Goal: Task Accomplishment & Management: Manage account settings

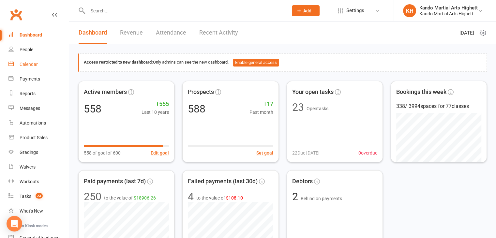
click at [34, 63] on div "Calendar" at bounding box center [29, 64] width 18 height 5
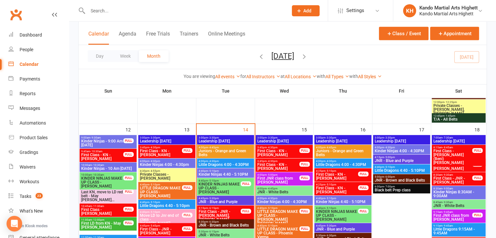
scroll to position [457, 0]
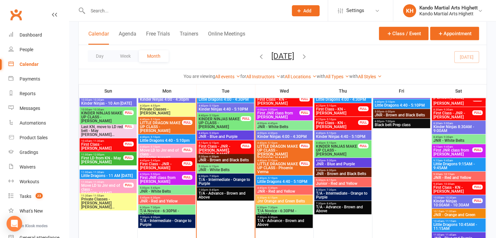
click at [235, 142] on span "5:15pm - 6:15pm" at bounding box center [219, 143] width 43 height 3
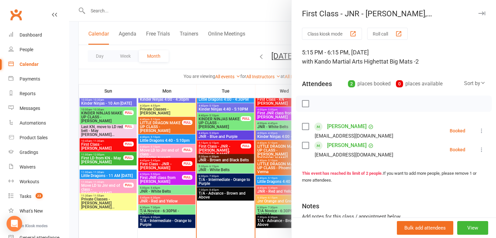
click at [254, 149] on div at bounding box center [282, 119] width 427 height 238
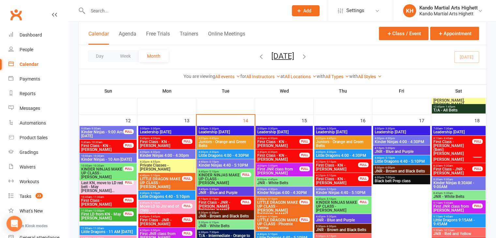
scroll to position [424, 0]
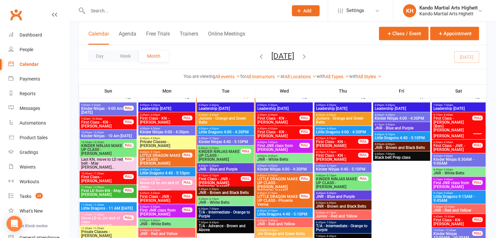
drag, startPoint x: 226, startPoint y: 235, endPoint x: 239, endPoint y: 230, distance: 13.5
click at [222, 174] on span "5:15pm - 6:15pm" at bounding box center [219, 175] width 43 height 3
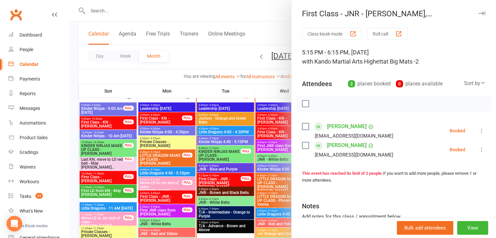
click at [73, 50] on div at bounding box center [282, 119] width 427 height 238
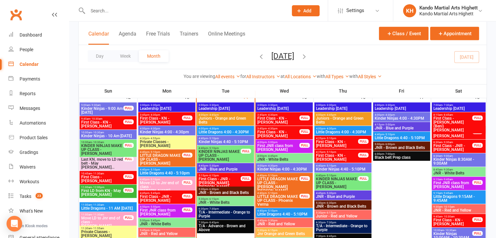
click at [123, 11] on input "text" at bounding box center [185, 10] width 198 height 9
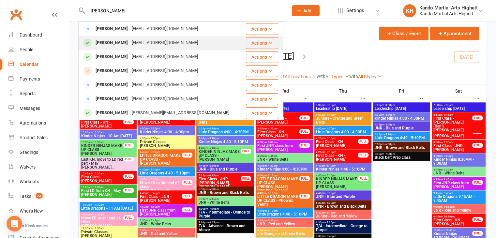
type input "charles"
click at [124, 38] on div "Charles Walker-Hyer jnhyer@gmail.com" at bounding box center [162, 42] width 166 height 13
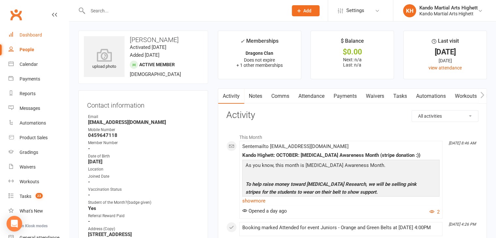
click at [27, 30] on link "Dashboard" at bounding box center [38, 35] width 60 height 15
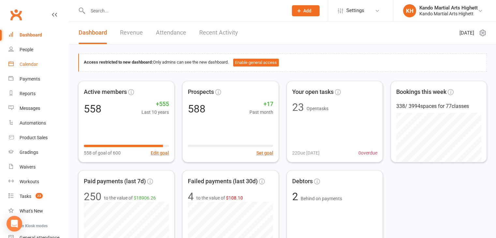
click at [28, 61] on link "Calendar" at bounding box center [38, 64] width 60 height 15
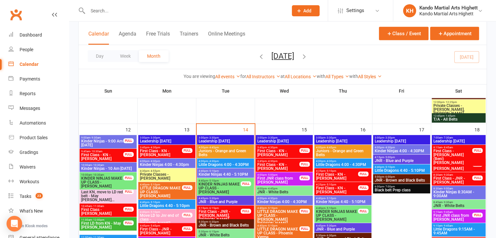
scroll to position [424, 0]
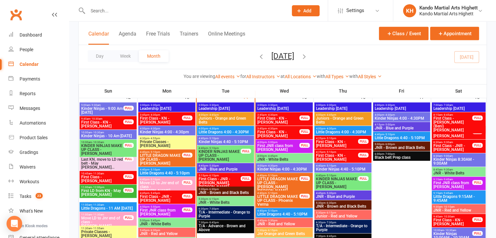
click at [241, 178] on div "FULL" at bounding box center [246, 178] width 10 height 5
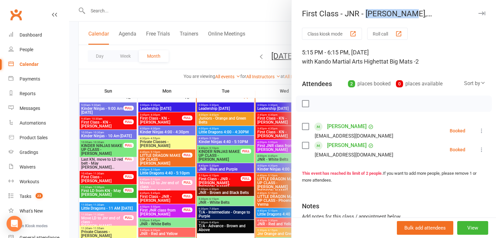
drag, startPoint x: 366, startPoint y: 11, endPoint x: 406, endPoint y: 16, distance: 40.5
click at [406, 16] on div "First Class - JNR - [PERSON_NAME], [PERSON_NAME]" at bounding box center [394, 13] width 205 height 9
copy div "[PERSON_NAME]"
drag, startPoint x: 412, startPoint y: 10, endPoint x: 460, endPoint y: 15, distance: 49.2
click at [460, 15] on div "First Class - JNR - [PERSON_NAME], [PERSON_NAME]" at bounding box center [394, 13] width 205 height 9
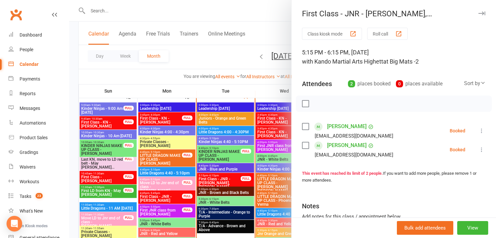
click at [460, 15] on div "First Class - JNR - [PERSON_NAME], [PERSON_NAME]" at bounding box center [394, 13] width 205 height 9
drag, startPoint x: 460, startPoint y: 15, endPoint x: 408, endPoint y: 18, distance: 52.3
click at [408, 18] on div "First Class - JNR - Hugh Clarke, Adeline Clarke Class kiosk mode Roll call 5:15…" at bounding box center [393, 119] width 205 height 238
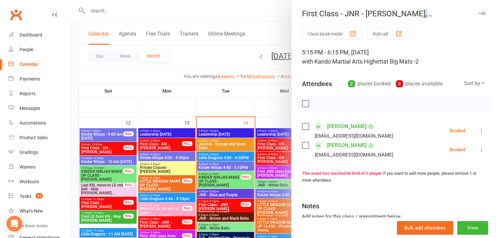
scroll to position [359, 0]
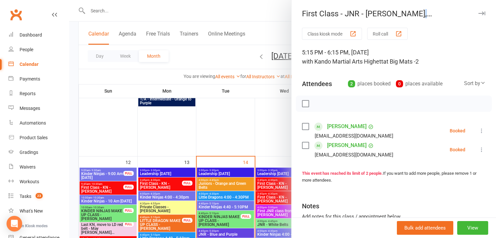
click at [413, 12] on div "First Class - JNR - [PERSON_NAME], [PERSON_NAME]" at bounding box center [394, 13] width 205 height 9
drag, startPoint x: 410, startPoint y: 12, endPoint x: 458, endPoint y: 14, distance: 47.4
click at [458, 14] on div "First Class - JNR - [PERSON_NAME], [PERSON_NAME]" at bounding box center [394, 13] width 205 height 9
copy div "Adeline Clarke"
click at [227, 180] on div at bounding box center [282, 119] width 427 height 238
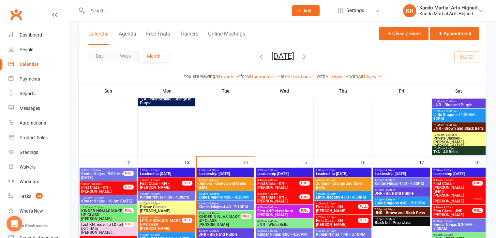
click at [133, 17] on div at bounding box center [180, 10] width 205 height 21
click at [132, 17] on div at bounding box center [180, 10] width 205 height 21
click at [126, 13] on input "text" at bounding box center [185, 10] width 198 height 9
paste input "Nathaniel Perea"
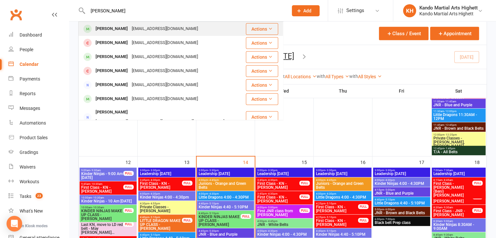
type input "Nathaniel Perea"
click at [137, 28] on div "hirunigunetilake@yahoo.com" at bounding box center [165, 28] width 70 height 9
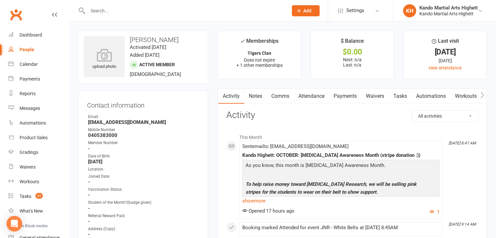
click at [316, 103] on link "Attendance" at bounding box center [311, 96] width 35 height 15
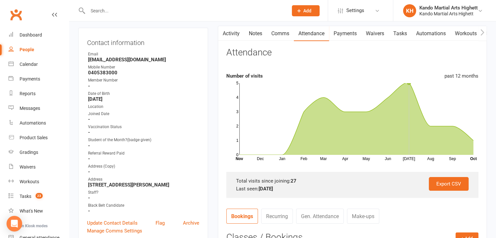
scroll to position [196, 0]
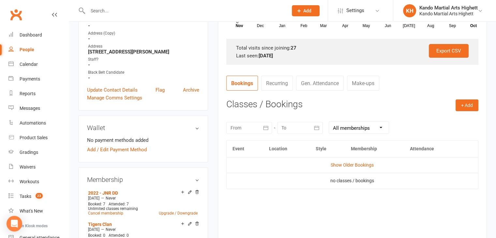
click at [338, 171] on td "Show Older Bookings" at bounding box center [353, 165] width 252 height 16
click at [353, 167] on link "Show Older Bookings" at bounding box center [352, 165] width 43 height 5
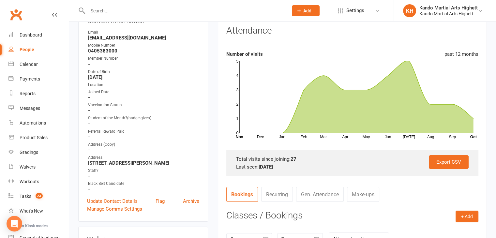
scroll to position [0, 0]
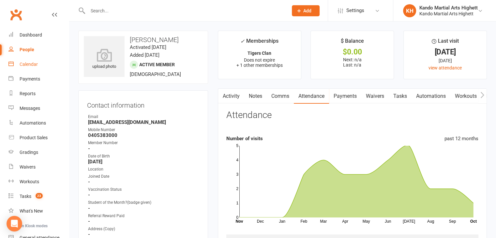
click at [37, 65] on div "Calendar" at bounding box center [29, 64] width 18 height 5
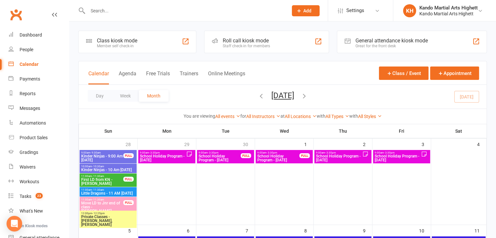
click at [270, 46] on div "Roll call kiosk mode Staff check-in for members" at bounding box center [266, 42] width 125 height 23
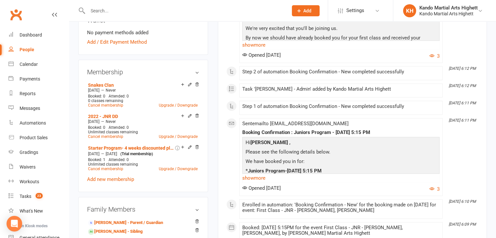
scroll to position [326, 0]
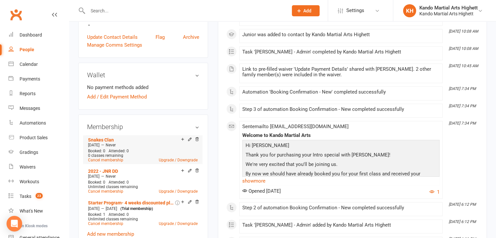
scroll to position [326, 0]
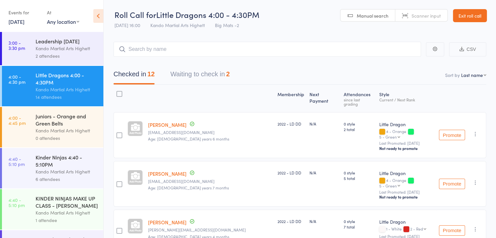
click at [237, 49] on input "search" at bounding box center [268, 49] width 308 height 15
click at [85, 110] on div "Juniors - Orange and Green Belts Kando Martial Arts Highett 0 attendees" at bounding box center [70, 127] width 68 height 40
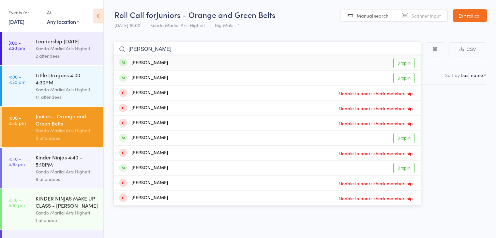
type input "james barg"
click at [183, 60] on div "James Barglowski Drop in" at bounding box center [267, 62] width 307 height 15
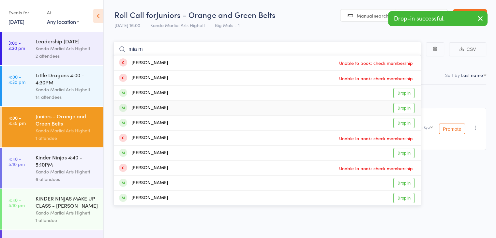
type input "mia m"
click at [159, 111] on div "Mia Milojevic" at bounding box center [143, 108] width 49 height 8
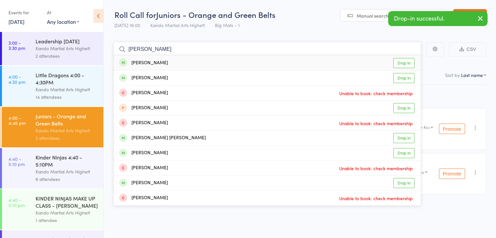
type input "olivia de la"
click at [164, 63] on div "Olivia De La Haye" at bounding box center [143, 63] width 49 height 8
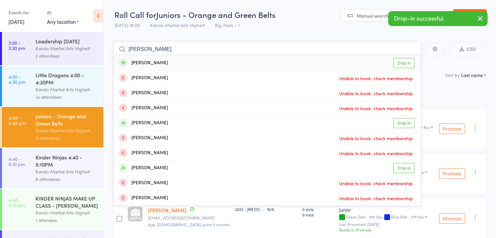
type input "henry de"
click at [164, 63] on div "Henry De La Haye" at bounding box center [143, 63] width 49 height 8
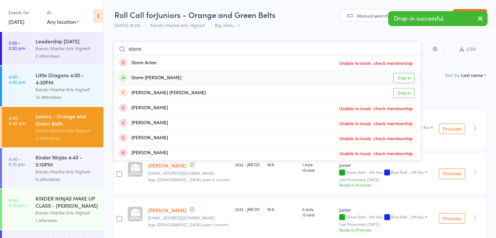
type input "storm"
click at [152, 72] on div "Storm Farhat Drop in" at bounding box center [267, 78] width 307 height 15
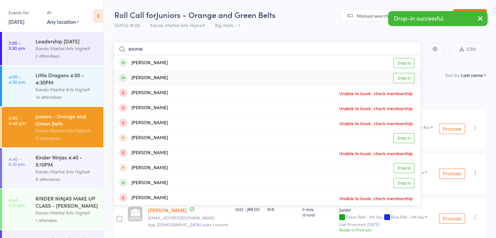
type input "emme"
click at [151, 76] on div "Emmeline Lye" at bounding box center [143, 78] width 49 height 8
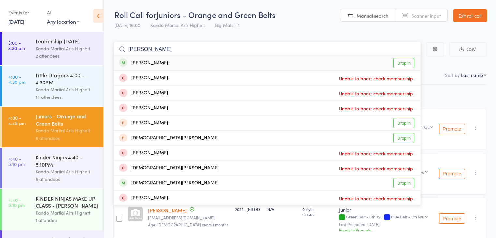
type input "christopher ro"
click at [160, 62] on div "Christopher Robley" at bounding box center [143, 63] width 49 height 8
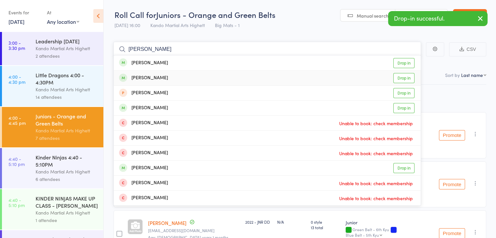
type input "charles"
click at [163, 78] on div "Charles Walker-Hyer" at bounding box center [143, 78] width 49 height 8
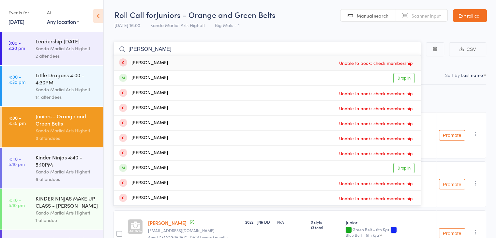
type input "harvey harrin"
click at [142, 74] on div "Harvey Harrington-Curry" at bounding box center [143, 78] width 49 height 8
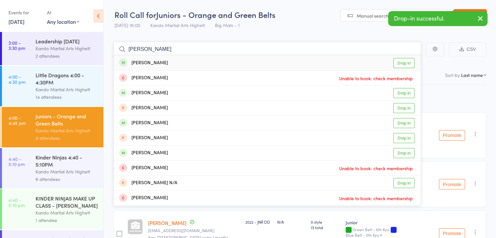
type input "elias ha"
click at [157, 64] on div "Elias Hales Drop in" at bounding box center [267, 62] width 307 height 15
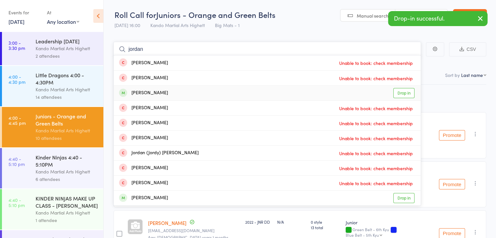
type input "jordan"
click at [151, 93] on div "Jordan Saati" at bounding box center [143, 93] width 49 height 8
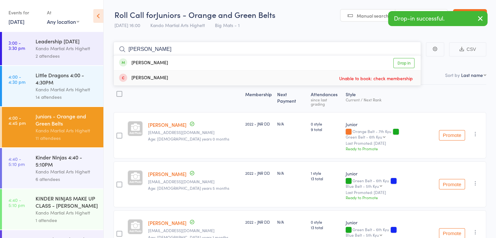
type input "miiharu"
click at [153, 62] on div "Miharu Sia" at bounding box center [143, 63] width 49 height 8
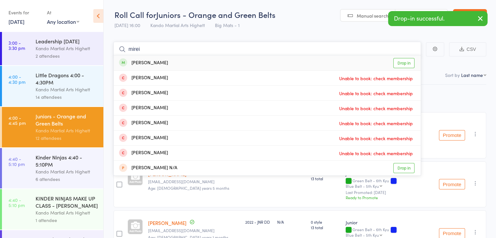
type input "mirei"
click at [150, 66] on div "Mirei Sia Drop in" at bounding box center [267, 62] width 307 height 15
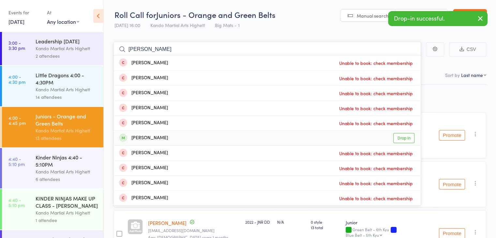
type input "sophia"
click at [150, 138] on div "Sophia Nomikos" at bounding box center [143, 138] width 49 height 8
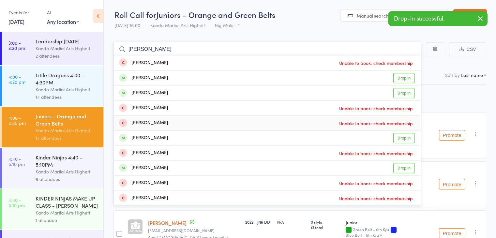
type input "amelia"
click at [173, 134] on div "Amelia Tarlamis Drop in" at bounding box center [267, 138] width 307 height 15
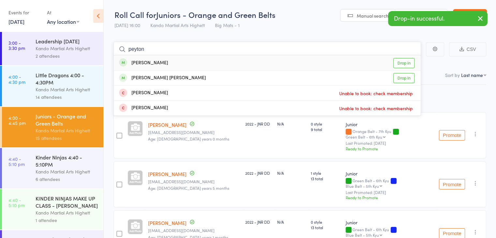
type input "peyton"
click at [149, 62] on div "Peyton Lintenbrink" at bounding box center [143, 63] width 49 height 8
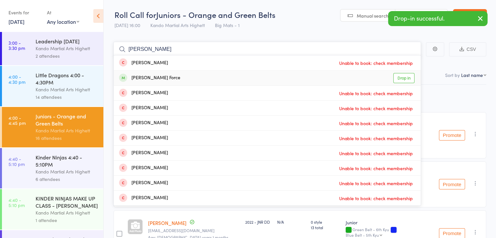
type input "archie"
click at [150, 78] on div "Archie Force" at bounding box center [149, 78] width 61 height 8
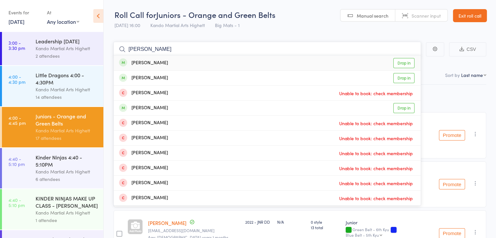
type input "charlie h"
click at [151, 79] on div "[PERSON_NAME]" at bounding box center [143, 78] width 49 height 8
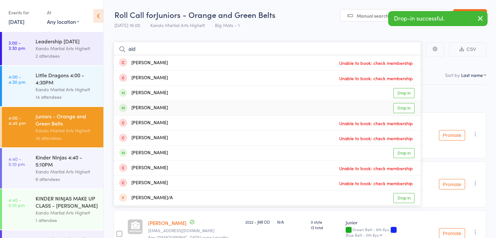
type input "aid"
click at [152, 109] on div "Aidan Armanto" at bounding box center [143, 108] width 49 height 8
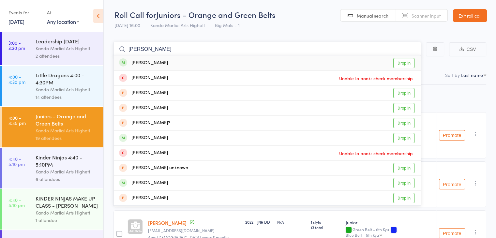
type input "stevie"
click at [188, 60] on div "Stevie Cakakios Drop in" at bounding box center [267, 62] width 307 height 15
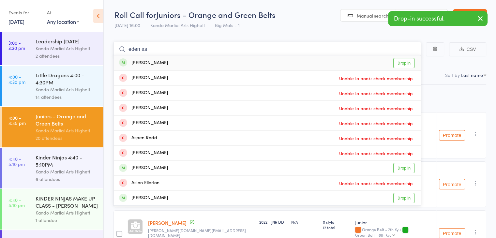
type input "eden as"
click at [172, 60] on div "Eden Asoulin Drop in" at bounding box center [267, 62] width 307 height 15
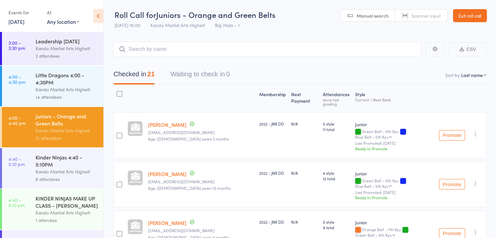
click at [459, 15] on link "Exit roll call" at bounding box center [470, 15] width 34 height 13
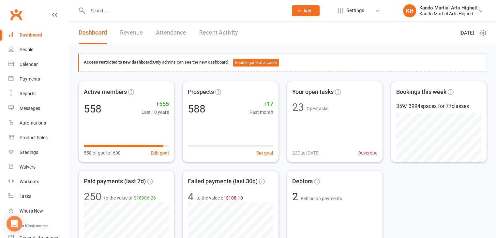
click at [254, 9] on input "text" at bounding box center [185, 10] width 198 height 9
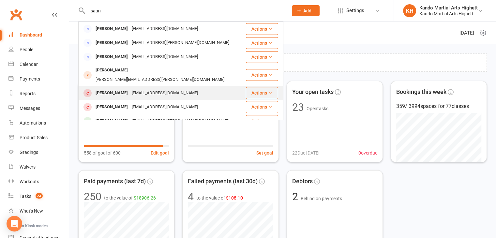
scroll to position [16, 0]
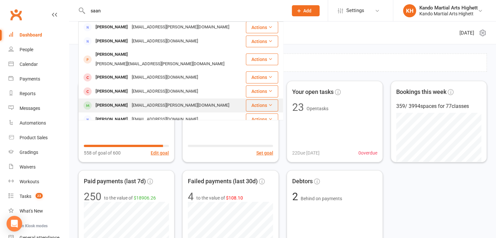
type input "saan"
click at [178, 99] on div "[PERSON_NAME] [EMAIL_ADDRESS][PERSON_NAME][DOMAIN_NAME]" at bounding box center [162, 105] width 166 height 13
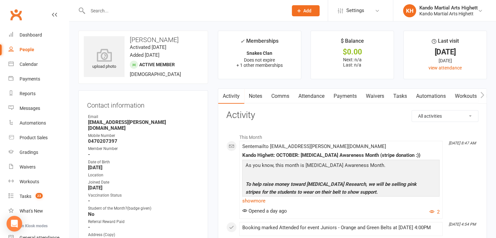
click at [148, 133] on div "Mobile Number" at bounding box center [143, 136] width 111 height 6
click at [120, 123] on strong "[EMAIL_ADDRESS][PERSON_NAME][DOMAIN_NAME]" at bounding box center [143, 125] width 111 height 12
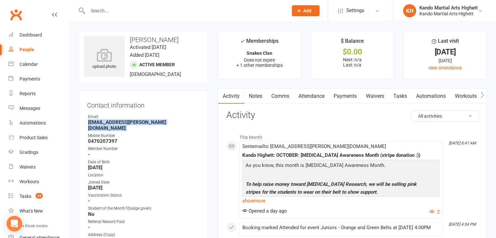
copy render-form-field "[EMAIL_ADDRESS][PERSON_NAME][DOMAIN_NAME]"
drag, startPoint x: 132, startPoint y: 115, endPoint x: 121, endPoint y: 122, distance: 13.0
click at [121, 122] on strong "[EMAIL_ADDRESS][PERSON_NAME][DOMAIN_NAME]" at bounding box center [143, 125] width 111 height 12
click at [120, 122] on strong "sk.ravinder@gmail.com" at bounding box center [143, 125] width 111 height 12
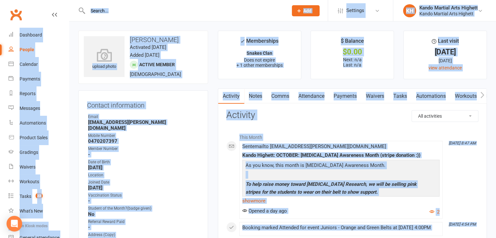
click at [120, 122] on strong "sk.ravinder@gmail.com" at bounding box center [143, 125] width 111 height 12
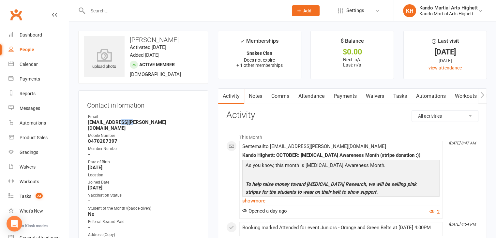
click at [120, 122] on strong "sk.ravinder@gmail.com" at bounding box center [143, 125] width 111 height 12
click at [46, 66] on link "Calendar" at bounding box center [38, 64] width 60 height 15
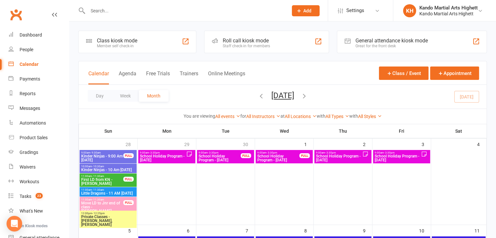
click at [247, 35] on div "Roll call kiosk mode Staff check-in for members" at bounding box center [266, 42] width 125 height 23
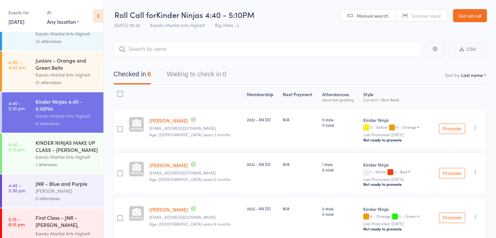
scroll to position [56, 0]
click at [52, 190] on div "[PERSON_NAME]" at bounding box center [67, 191] width 62 height 8
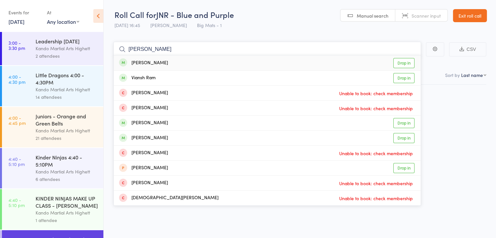
type input "Ramon"
click at [163, 60] on div "Ramona Di Giorgio" at bounding box center [143, 63] width 49 height 8
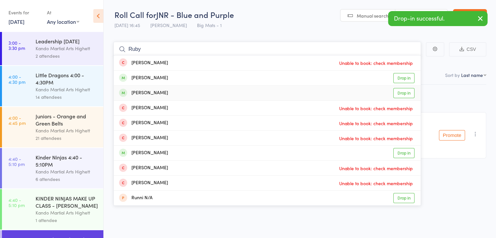
type input "Ruby"
click at [145, 89] on div "Ruby Darmakis" at bounding box center [143, 93] width 49 height 8
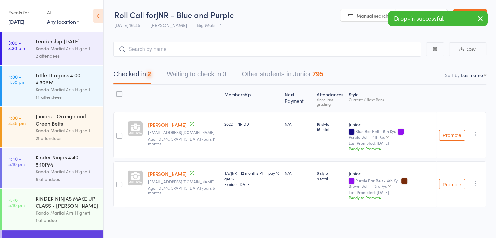
click at [145, 88] on div at bounding box center [135, 99] width 21 height 22
click at [183, 51] on input "search" at bounding box center [268, 49] width 308 height 15
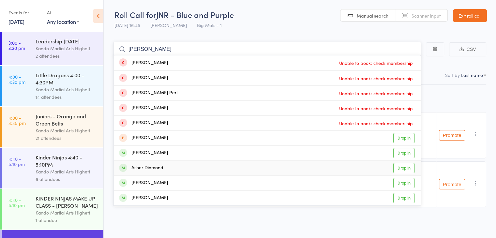
type input "Asher"
click at [151, 170] on div "Asher Diamond" at bounding box center [141, 168] width 44 height 8
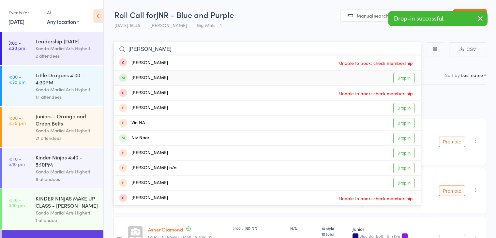
type input "nina"
click at [155, 78] on div "Nina Megyeri" at bounding box center [143, 78] width 49 height 8
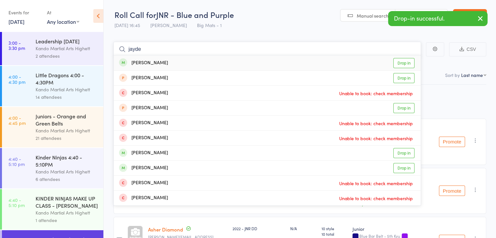
type input "jayde"
click at [162, 64] on div "Jayde Megyeri Drop in" at bounding box center [267, 62] width 307 height 15
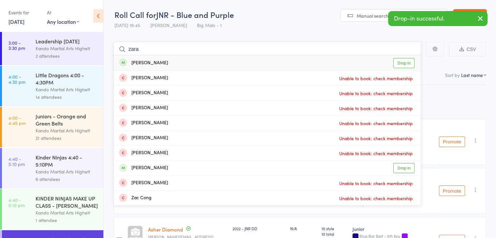
type input "zara"
click at [148, 65] on div "Zara Kula" at bounding box center [143, 63] width 49 height 8
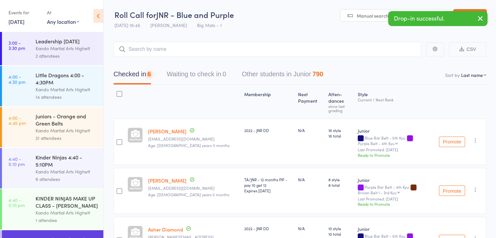
click at [148, 65] on div "Checked in 6 Waiting to check in 0 Other students in Junior 790" at bounding box center [300, 71] width 373 height 28
click at [144, 45] on input "search" at bounding box center [268, 49] width 308 height 15
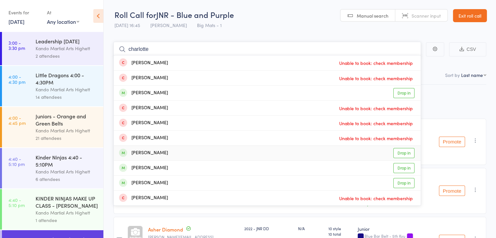
type input "charlotte"
click at [157, 153] on div "Charlotte Watson" at bounding box center [143, 153] width 49 height 8
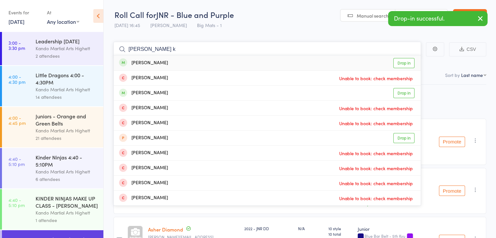
type input "leila k"
click at [148, 61] on div "Leila Kula" at bounding box center [143, 63] width 49 height 8
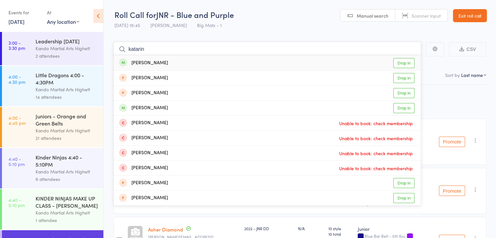
type input "katarin"
click at [156, 68] on div "Katarina Bozalo Drop in" at bounding box center [267, 62] width 307 height 15
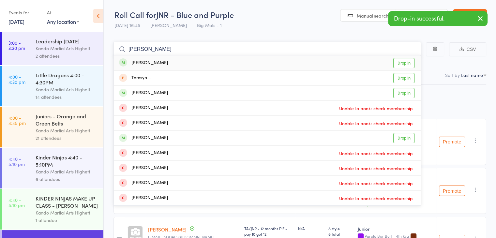
type input "tamara"
click at [177, 63] on div "Tamara Bozalo Drop in" at bounding box center [267, 62] width 307 height 15
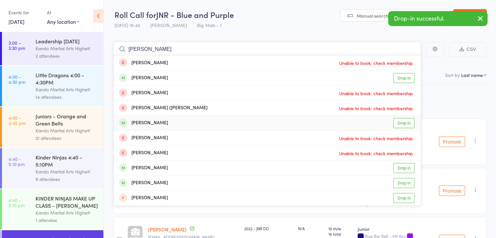
type input "isabella"
click at [157, 124] on div "Isabella Headley" at bounding box center [143, 123] width 49 height 8
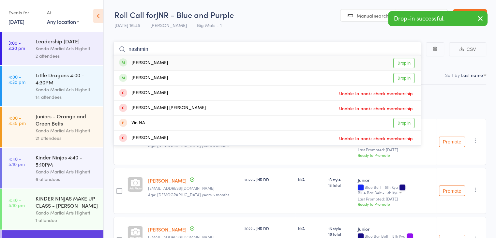
type input "nashmin"
click at [153, 60] on div "Nashmin Davoody" at bounding box center [143, 63] width 49 height 8
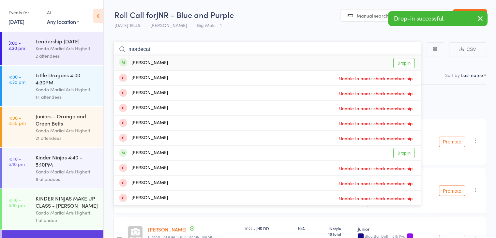
type input "mordecai"
click at [144, 62] on div "Mordecai Buntman" at bounding box center [143, 63] width 49 height 8
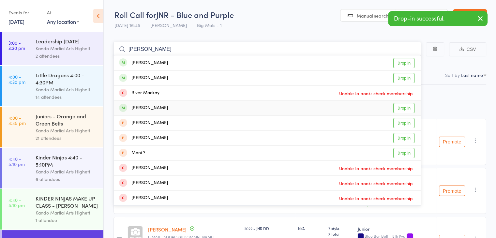
type input "macke"
click at [160, 102] on div "Mackenzie Johnson Drop in" at bounding box center [267, 108] width 307 height 15
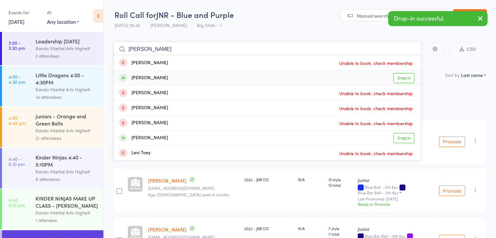
type input "toby"
click at [151, 77] on div "Toby Marinelli" at bounding box center [143, 78] width 49 height 8
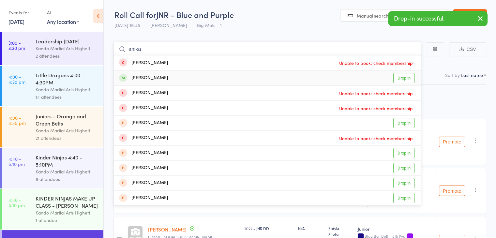
type input "anika"
click at [165, 77] on div "Anika Tripathi Drop in" at bounding box center [267, 78] width 307 height 15
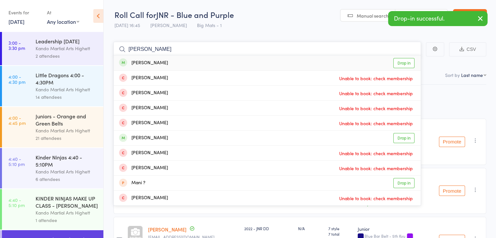
type input "mathias"
click at [162, 57] on div "Mathias Fragachan Araque Drop in" at bounding box center [267, 62] width 307 height 15
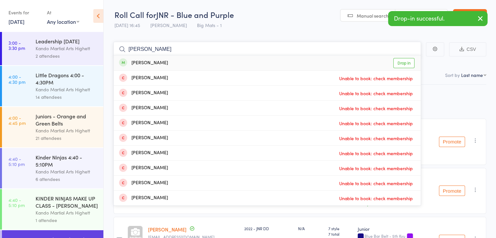
type input "Shanay"
click at [167, 64] on div "Shanaya Chaudhary" at bounding box center [143, 63] width 49 height 8
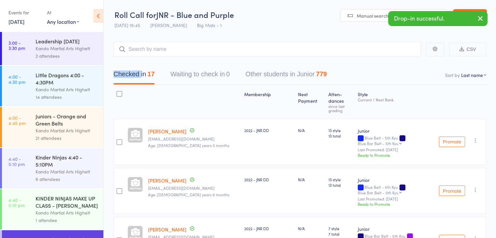
click at [167, 64] on div "Checked in 17 Waiting to check in 0 Other students in Junior 779" at bounding box center [300, 71] width 373 height 28
click at [156, 55] on input "search" at bounding box center [268, 49] width 308 height 15
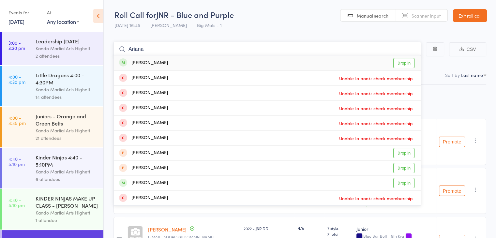
type input "Ariana"
click at [158, 61] on div "Ariana Hateley" at bounding box center [143, 63] width 49 height 8
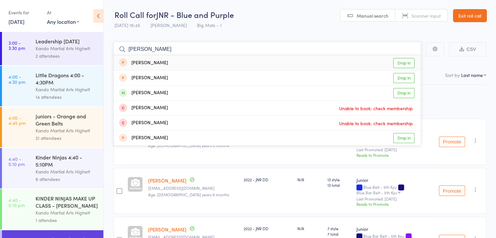
type input "Renee"
click at [152, 91] on div "Renee Ashamalla" at bounding box center [143, 93] width 49 height 8
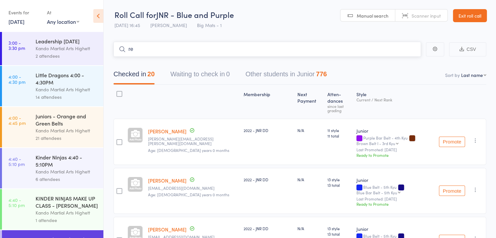
type input "r"
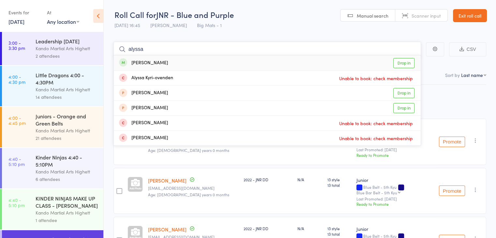
type input "alyssa"
click at [152, 68] on div "Alyssa Ashamalla Drop in" at bounding box center [267, 62] width 307 height 15
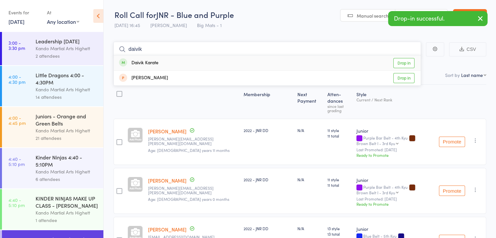
type input "daivik"
click at [183, 60] on div "Daivik Karate Drop in" at bounding box center [267, 62] width 307 height 15
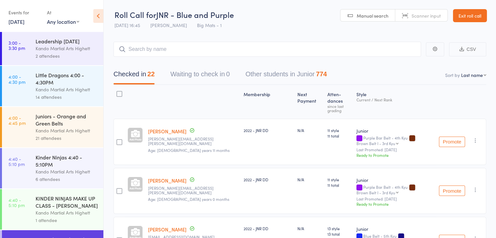
click at [464, 9] on link "Exit roll call" at bounding box center [470, 15] width 34 height 13
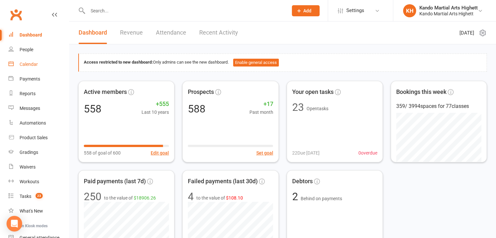
click at [33, 66] on div "Calendar" at bounding box center [29, 64] width 18 height 5
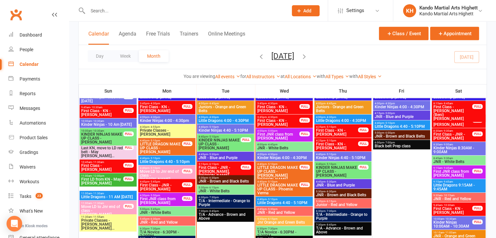
scroll to position [424, 0]
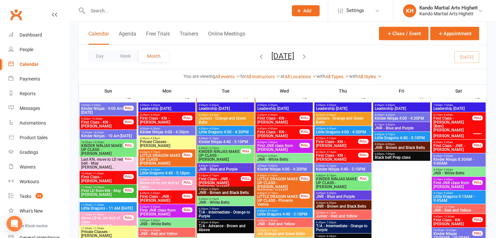
click at [213, 177] on span "First Class - JNR - [PERSON_NAME], [PERSON_NAME]" at bounding box center [219, 183] width 43 height 12
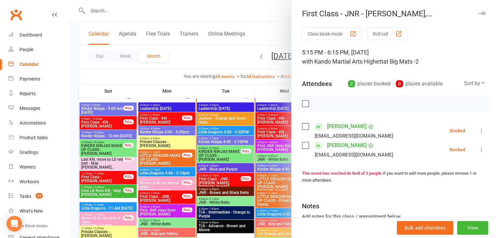
drag, startPoint x: 206, startPoint y: 166, endPoint x: 198, endPoint y: 146, distance: 22.0
click at [202, 156] on div at bounding box center [282, 119] width 427 height 238
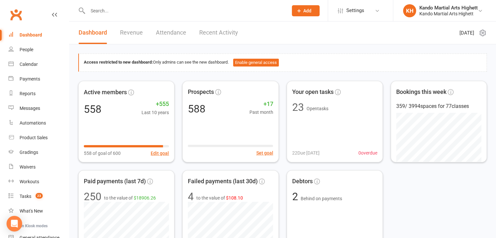
click at [119, 15] on input "text" at bounding box center [185, 10] width 198 height 9
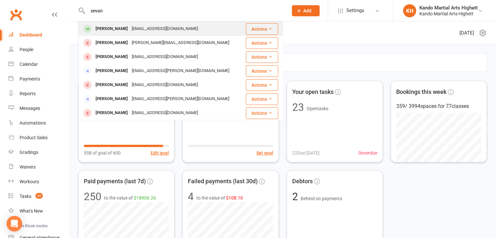
type input "sevan"
click at [126, 26] on div "[PERSON_NAME]" at bounding box center [112, 28] width 36 height 9
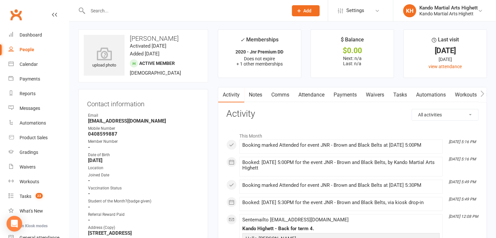
scroll to position [2, 0]
click at [116, 13] on input "text" at bounding box center [185, 10] width 198 height 9
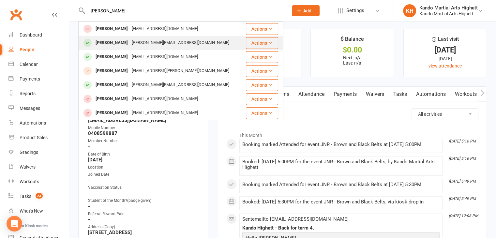
type input "[PERSON_NAME]"
click at [138, 41] on div "[PERSON_NAME][EMAIL_ADDRESS][DOMAIN_NAME]" at bounding box center [180, 42] width 101 height 9
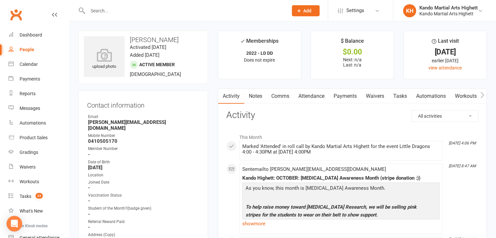
click at [125, 122] on strong "ammie.kriti@gmail.com" at bounding box center [143, 125] width 111 height 12
copy render-form-field "ammie.kriti@gmail.com"
click at [232, 140] on li "This Month" at bounding box center [352, 136] width 252 height 10
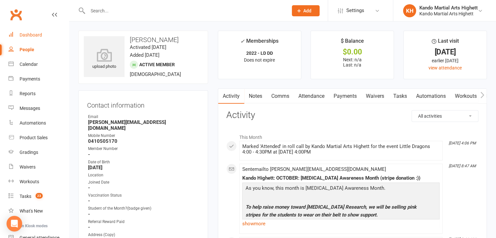
click at [22, 32] on div "Dashboard" at bounding box center [31, 34] width 23 height 5
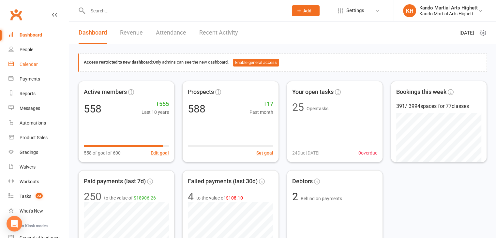
click at [30, 65] on div "Calendar" at bounding box center [29, 64] width 18 height 5
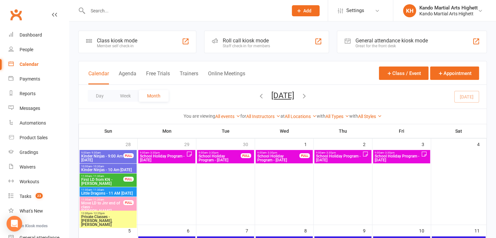
click at [242, 41] on div "Roll call kiosk mode" at bounding box center [246, 41] width 47 height 6
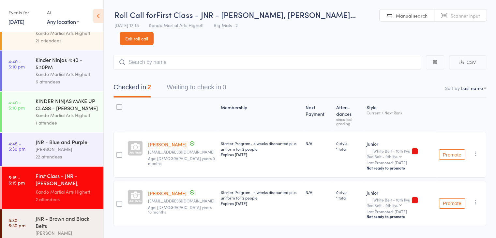
scroll to position [228, 0]
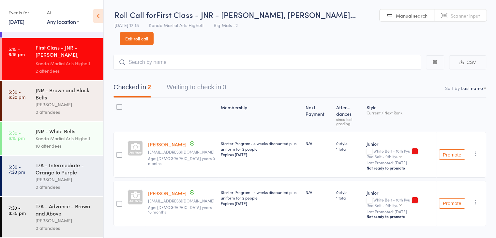
click at [55, 99] on div "JNR - Brown and Black Belts" at bounding box center [67, 93] width 62 height 14
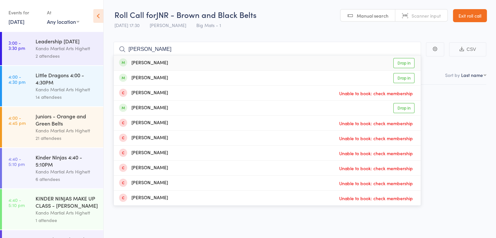
type input "[PERSON_NAME]"
click at [136, 58] on div "[PERSON_NAME] Drop in" at bounding box center [267, 62] width 307 height 15
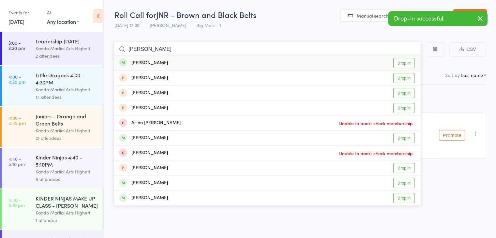
type input "[PERSON_NAME]"
click at [136, 58] on div "[PERSON_NAME] Drop in" at bounding box center [267, 62] width 307 height 15
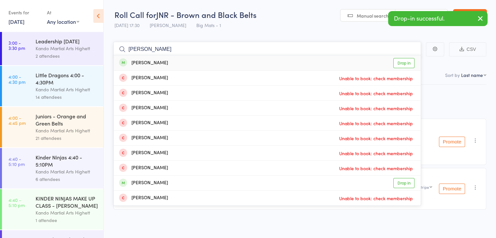
type input "[PERSON_NAME]"
click at [133, 56] on div "[PERSON_NAME] Drop in" at bounding box center [267, 62] width 307 height 15
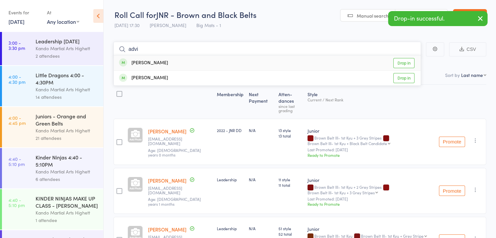
type input "advi"
click at [135, 62] on div "[PERSON_NAME]" at bounding box center [143, 63] width 49 height 8
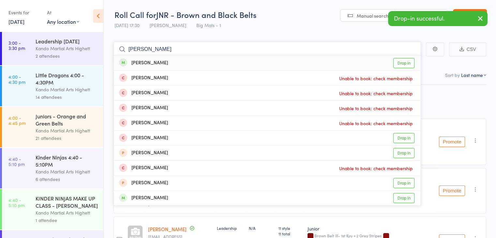
type input "[PERSON_NAME]"
click at [139, 64] on div "[PERSON_NAME]" at bounding box center [143, 63] width 49 height 8
type input "[PERSON_NAME] co"
click at [137, 65] on div "[PERSON_NAME]" at bounding box center [143, 63] width 49 height 8
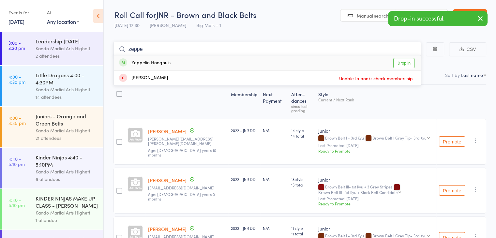
type input "zeppe"
click at [137, 65] on div "Zeppelin Hooghuis" at bounding box center [145, 63] width 52 height 8
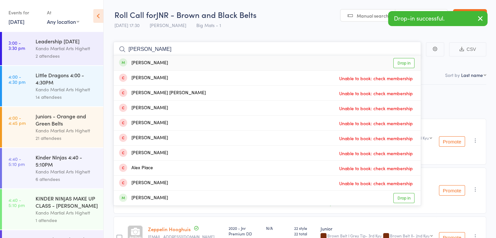
type input "alexis"
click at [146, 60] on div "Alexis Taylor" at bounding box center [143, 63] width 49 height 8
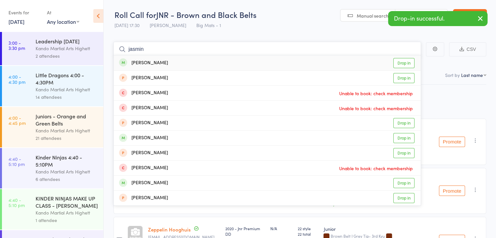
type input "jasmin"
click at [147, 59] on div "Jasmin Seedin" at bounding box center [143, 63] width 49 height 8
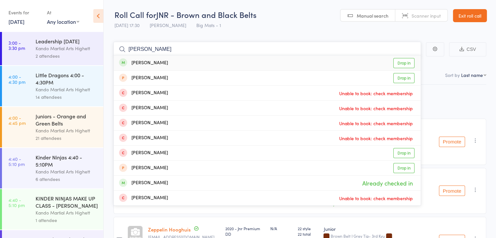
type input "ethan marsh"
click at [162, 58] on div "Ethan Marshall Drop in" at bounding box center [267, 62] width 307 height 15
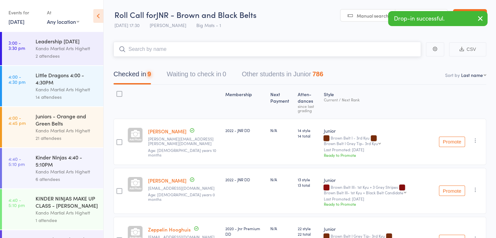
type input "m"
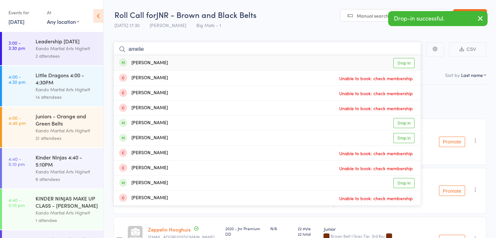
type input "amelie"
click at [162, 61] on div "Amelie Hobden" at bounding box center [143, 63] width 49 height 8
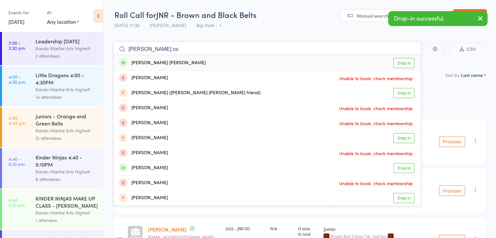
type input "kane co"
click at [162, 61] on div "Kane Corcoran" at bounding box center [162, 63] width 87 height 8
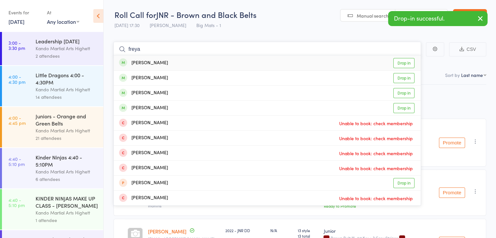
type input "freya"
click at [154, 63] on div "Freya Foster" at bounding box center [143, 63] width 49 height 8
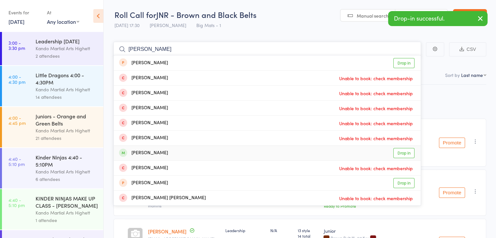
type input "quinn"
click at [149, 158] on div "Quinn Cooper Drop in" at bounding box center [267, 153] width 307 height 15
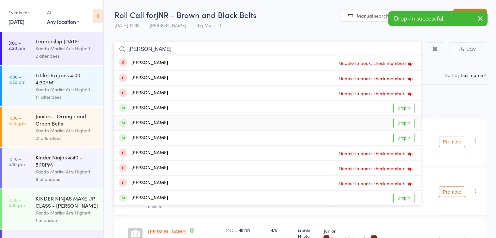
type input "henry"
click at [163, 124] on div "Henry Gedge Drop in" at bounding box center [267, 123] width 307 height 15
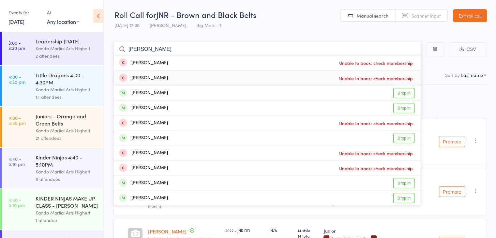
type input "liam ah"
click at [185, 90] on div "Liam Aharonovich Drop in" at bounding box center [267, 93] width 307 height 15
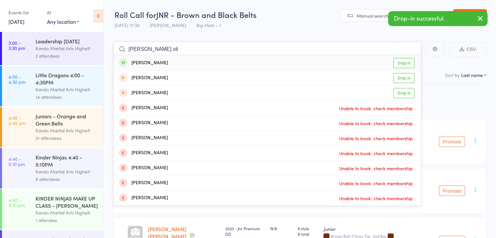
type input "riley oli"
click at [181, 57] on div "Riley Oliver Drop in" at bounding box center [267, 62] width 307 height 15
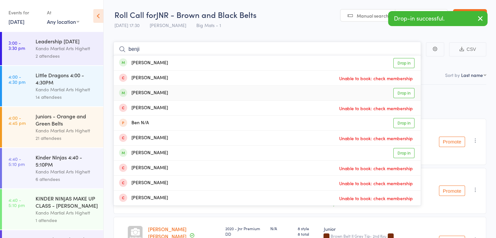
type input "benji"
click at [159, 92] on div "Benji Rozenberg" at bounding box center [143, 93] width 49 height 8
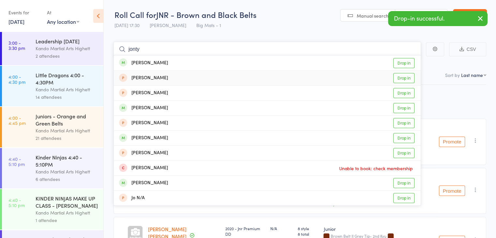
type input "jonty"
click at [154, 65] on div "Jonty Mazur" at bounding box center [143, 63] width 49 height 8
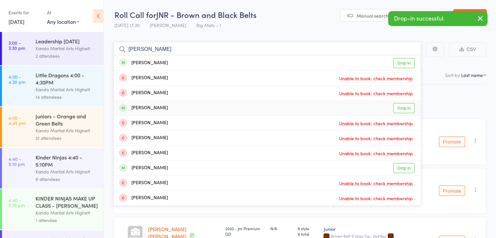
type input "joshua"
click at [147, 107] on div "[PERSON_NAME]" at bounding box center [143, 108] width 49 height 8
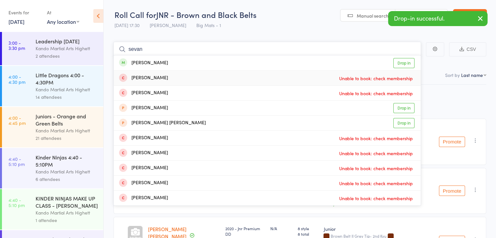
type input "sevan"
click at [150, 62] on div "Sevan Andonian" at bounding box center [143, 63] width 49 height 8
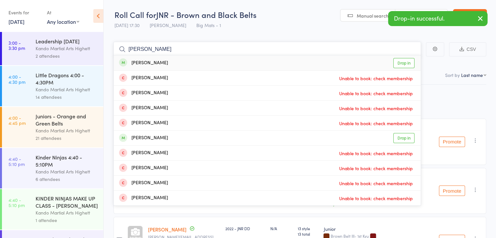
type input "spencer ha"
click at [155, 60] on div "Spencer Hall" at bounding box center [143, 63] width 49 height 8
type input "jacob mcc"
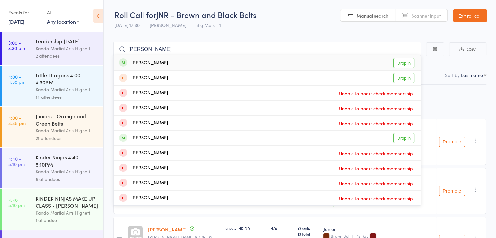
click at [145, 66] on div "Jacob Mcconville" at bounding box center [143, 63] width 49 height 8
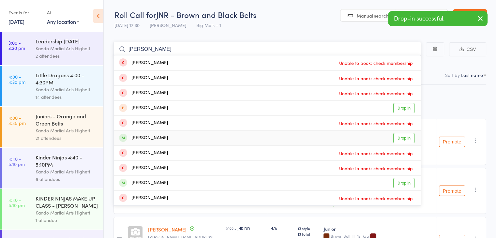
type input "edward"
click at [154, 143] on div "Edward Rhoades Drop in" at bounding box center [267, 138] width 307 height 15
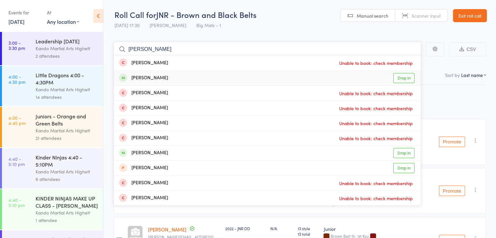
type input "alexander marin"
click at [157, 77] on div "Alexander Marinelli" at bounding box center [143, 78] width 49 height 8
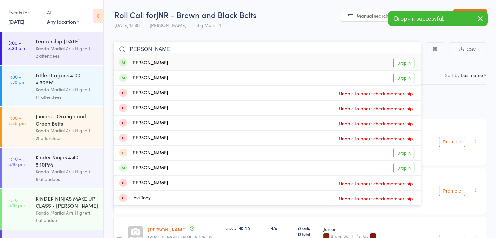
type input "levon"
click at [148, 60] on div "Levon Andonian" at bounding box center [143, 63] width 49 height 8
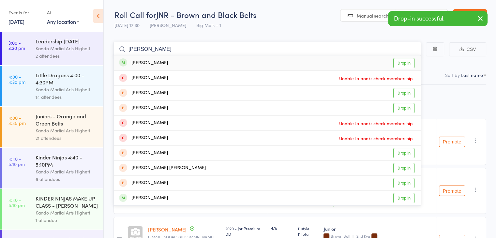
type input "anitra"
click at [139, 61] on div "Anitra Iyer" at bounding box center [143, 63] width 49 height 8
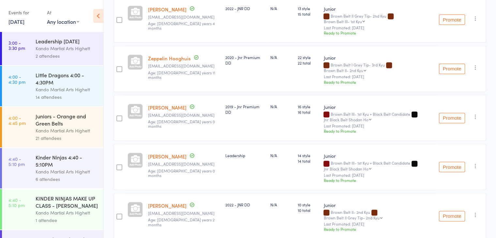
click at [189, 98] on div "Anitra Iyer mrandmrsiyer@outlook.com.au Age: 13 years 0 months" at bounding box center [184, 118] width 77 height 46
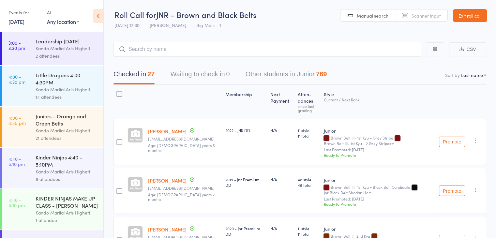
drag, startPoint x: 483, startPoint y: 23, endPoint x: 480, endPoint y: 20, distance: 3.9
click at [483, 22] on header "Roll Call for JNR - Brown and Black Belts 14 Oct 17:30 Justin Qubrosi Big Mats …" at bounding box center [300, 16] width 393 height 32
click at [476, 19] on link "Exit roll call" at bounding box center [470, 15] width 34 height 13
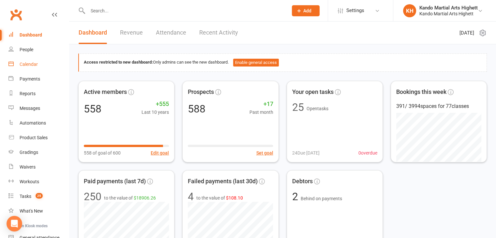
click at [50, 67] on link "Calendar" at bounding box center [38, 64] width 60 height 15
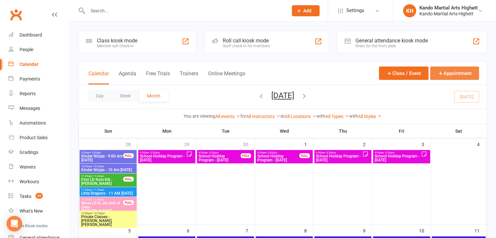
click at [460, 77] on button "Appointment" at bounding box center [454, 73] width 49 height 13
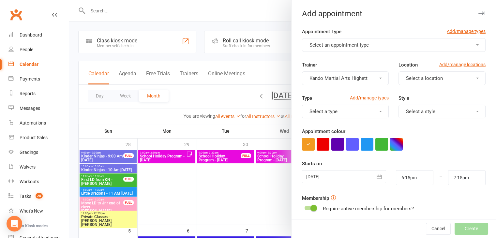
click at [355, 47] on span "Select an appointment type" at bounding box center [339, 45] width 59 height 6
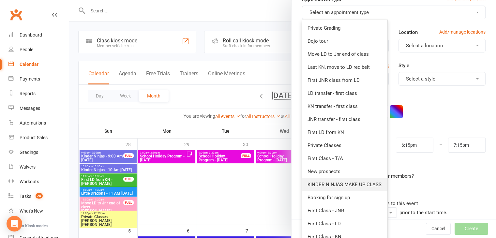
click at [351, 184] on span "KINDER NINJAS MAKE UP CLASS" at bounding box center [345, 185] width 74 height 6
type input "6:45pm"
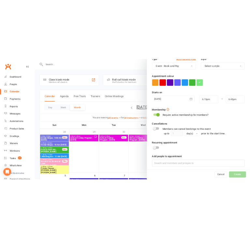
scroll to position [101, 0]
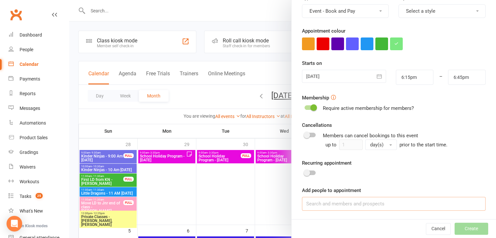
drag, startPoint x: 346, startPoint y: 205, endPoint x: 427, endPoint y: 149, distance: 98.3
click at [346, 204] on input at bounding box center [394, 204] width 184 height 14
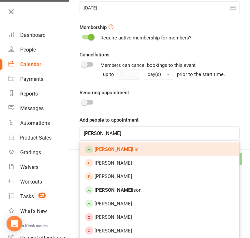
scroll to position [296, 0]
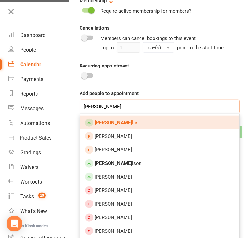
click at [138, 103] on input "[PERSON_NAME]" at bounding box center [160, 107] width 160 height 14
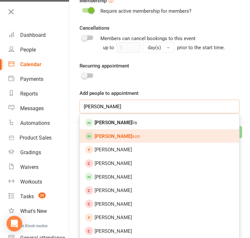
type input "[PERSON_NAME]"
click at [189, 136] on link "[PERSON_NAME] son" at bounding box center [160, 137] width 160 height 14
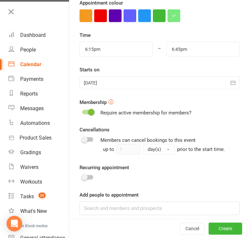
scroll to position [184, 0]
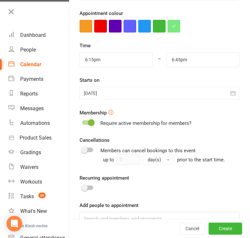
click at [136, 93] on div at bounding box center [160, 93] width 160 height 13
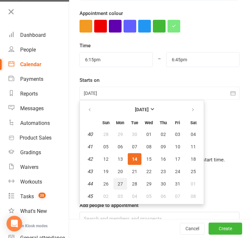
click at [114, 178] on button "27" at bounding box center [121, 184] width 14 height 12
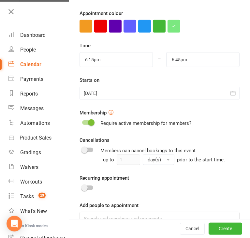
type input "27 Oct 2025"
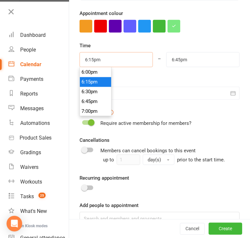
drag, startPoint x: 129, startPoint y: 64, endPoint x: 49, endPoint y: 67, distance: 79.7
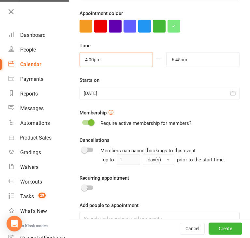
type input "4:00pm"
drag, startPoint x: 194, startPoint y: 53, endPoint x: 82, endPoint y: 69, distance: 113.7
click at [82, 69] on div "Time 4:00pm 12:00am 12:15am 12:30am 12:45am 1:00am 1:15am 1:30am 1:45am 2:00am …" at bounding box center [160, 71] width 160 height 58
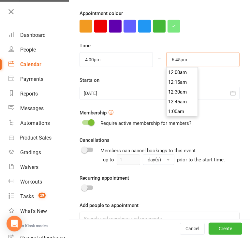
scroll to position [724, 0]
type input "$"
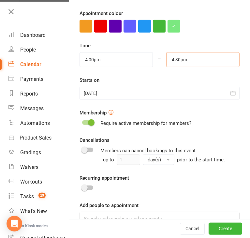
type input "4:30pm"
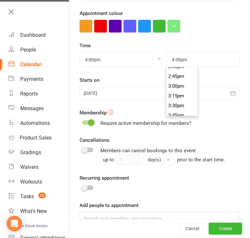
scroll to position [538, 0]
click at [225, 14] on div "Appointment colour" at bounding box center [160, 20] width 160 height 23
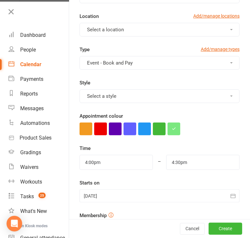
scroll to position [21, 0]
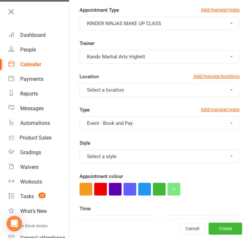
click at [140, 99] on div "Trainer Kando Martial Arts Highett Location Add/manage locations Select a locat…" at bounding box center [160, 72] width 170 height 67
click at [138, 91] on button "Select a location" at bounding box center [160, 90] width 160 height 14
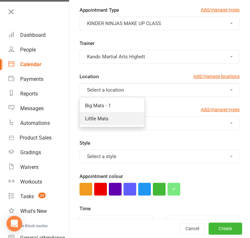
click at [131, 116] on link "Little Mats" at bounding box center [112, 118] width 65 height 13
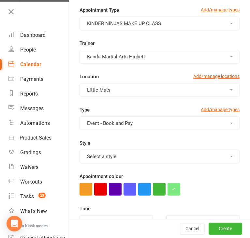
click at [136, 119] on button "Event - Book and Pay" at bounding box center [160, 124] width 160 height 14
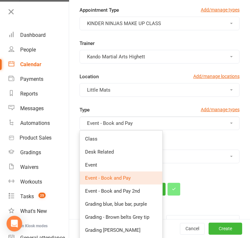
click at [146, 93] on button "Little Mats" at bounding box center [160, 90] width 160 height 14
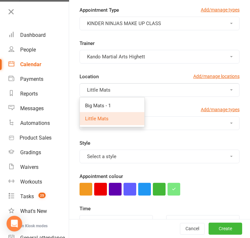
click at [147, 42] on div "Trainer Kando Martial Arts Highett" at bounding box center [160, 51] width 170 height 24
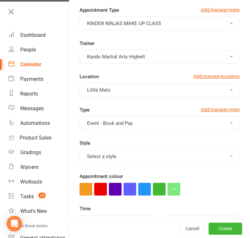
click at [154, 148] on div "Style Select a style" at bounding box center [160, 151] width 170 height 24
click at [153, 154] on button "Select a style" at bounding box center [160, 157] width 160 height 14
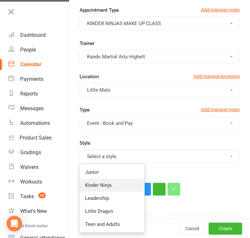
click at [119, 183] on link "Kinder Ninja" at bounding box center [112, 185] width 65 height 13
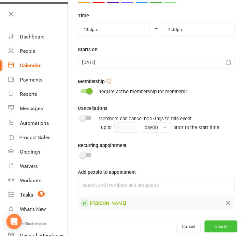
scroll to position [217, 0]
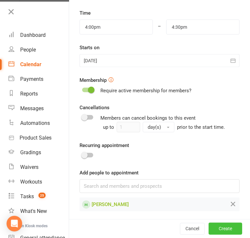
click at [221, 231] on button "Create" at bounding box center [226, 229] width 34 height 12
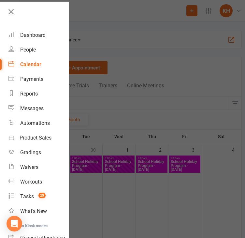
click at [185, 144] on div at bounding box center [122, 119] width 245 height 238
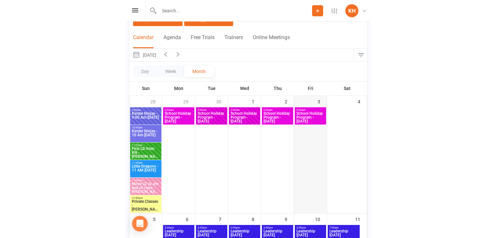
scroll to position [0, 0]
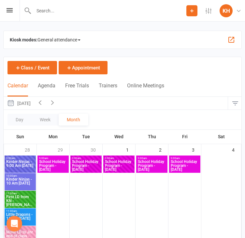
click at [157, 61] on div "Class / Event Appointment" at bounding box center [123, 67] width 230 height 13
click at [101, 70] on button "Appointment" at bounding box center [83, 67] width 49 height 13
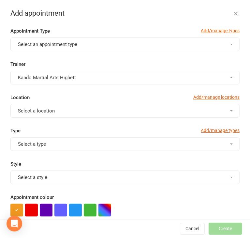
click at [116, 48] on button "Select an appointment type" at bounding box center [124, 45] width 229 height 14
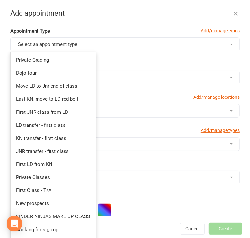
click at [13, 75] on div "Calendar Agenda Free Trials Trainers Online Meetings Class / Event Appointment" at bounding box center [125, 77] width 243 height 40
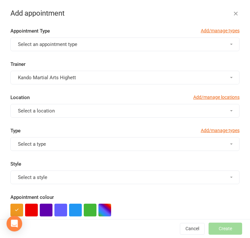
click at [13, 75] on div "Calendar Agenda Free Trials Trainers Online Meetings Class / Event Appointment" at bounding box center [125, 77] width 243 height 40
click at [230, 14] on div "Add appointment" at bounding box center [125, 13] width 250 height 8
click at [233, 14] on icon "button" at bounding box center [236, 13] width 7 height 7
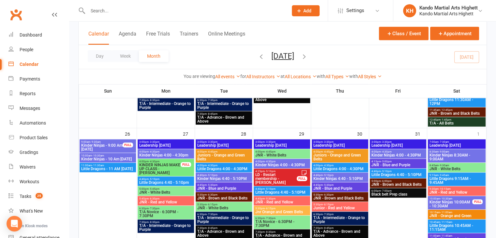
scroll to position [783, 0]
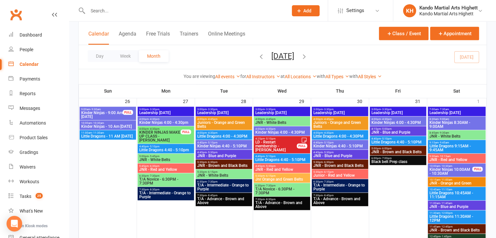
click at [138, 172] on div "5:45pm - 6:30pm JNR - Red and Yellow" at bounding box center [166, 167] width 56 height 9
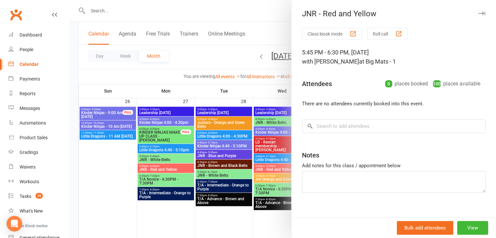
click at [267, 167] on div at bounding box center [282, 119] width 427 height 238
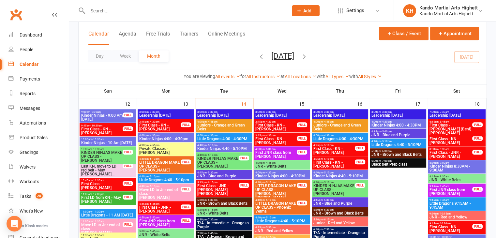
scroll to position [424, 0]
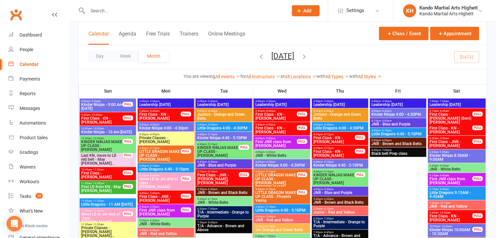
click at [169, 136] on span "Private Classes - [PERSON_NAME]" at bounding box center [166, 140] width 54 height 8
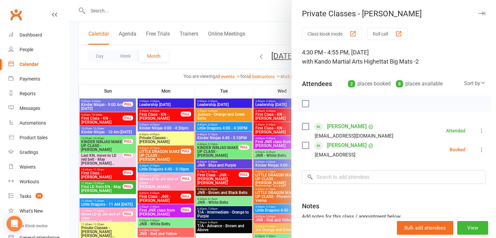
click at [194, 145] on div at bounding box center [282, 119] width 427 height 238
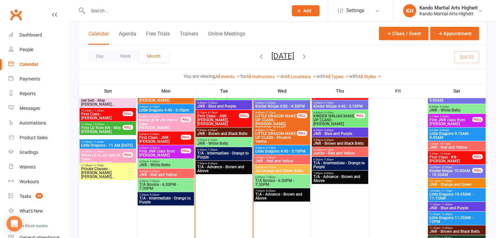
scroll to position [490, 0]
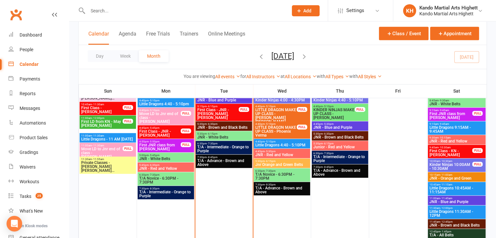
click at [467, 188] on span "Little Dragons 10:45AM - 11:15AM" at bounding box center [456, 190] width 55 height 8
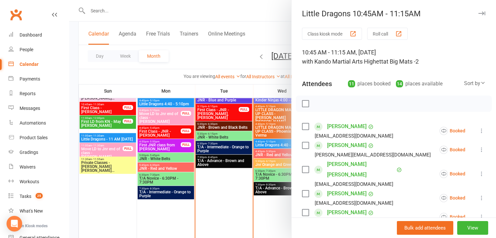
drag, startPoint x: 226, startPoint y: 166, endPoint x: 231, endPoint y: 163, distance: 6.0
click at [226, 165] on div at bounding box center [282, 119] width 427 height 238
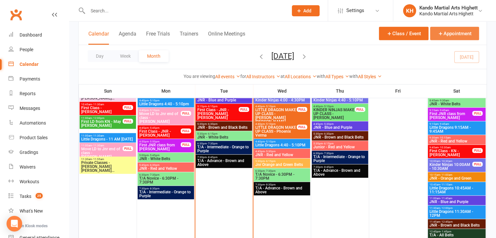
click at [454, 28] on button "Appointment" at bounding box center [454, 33] width 49 height 13
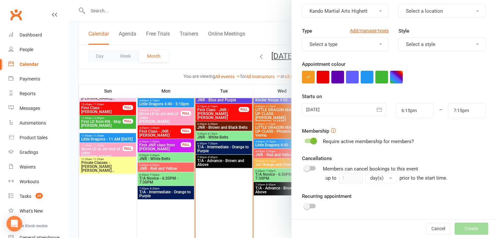
scroll to position [101, 0]
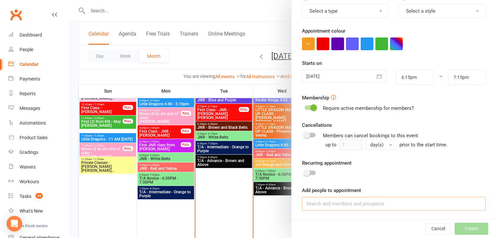
click at [338, 209] on input at bounding box center [394, 204] width 184 height 14
type input "H"
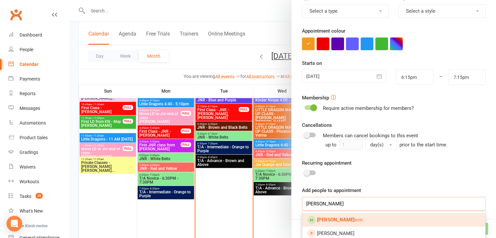
type input "Julie wil"
click at [335, 217] on span "Julie Wil son" at bounding box center [340, 220] width 46 height 6
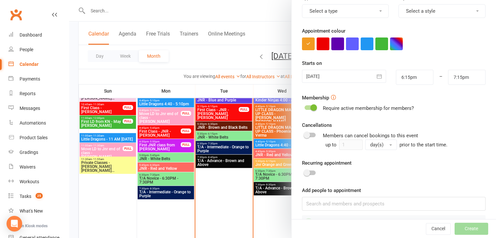
click at [256, 120] on div at bounding box center [282, 119] width 427 height 238
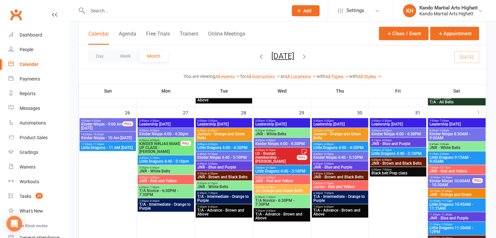
scroll to position [783, 0]
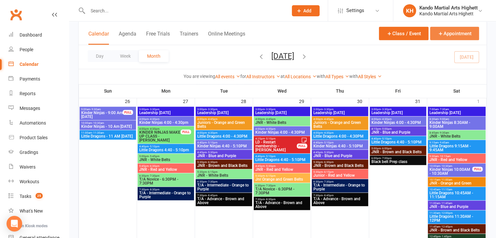
click at [455, 30] on button "Appointment" at bounding box center [454, 33] width 49 height 13
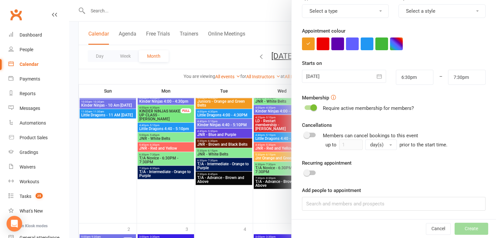
scroll to position [816, 0]
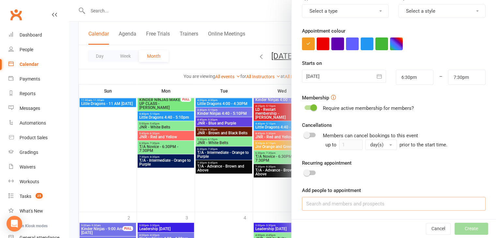
click at [347, 198] on input at bounding box center [394, 204] width 184 height 14
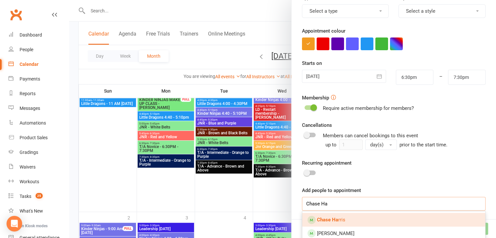
type input "Chase Ha"
click at [373, 76] on button "button" at bounding box center [379, 76] width 13 height 13
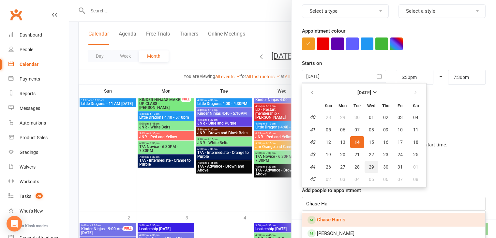
click at [369, 164] on span "29" at bounding box center [371, 166] width 5 height 5
type input "29 Oct 2025"
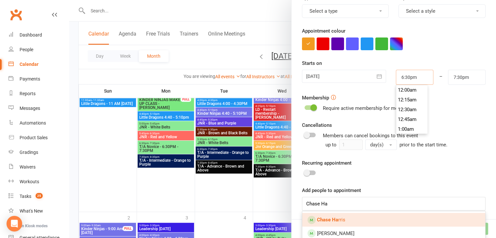
drag, startPoint x: 419, startPoint y: 76, endPoint x: 374, endPoint y: 84, distance: 45.7
click at [374, 84] on div "29 Oct 2025 October 2025 Sun Mon Tue Wed Thu Fri Sat 40 28 29 30 01 02 03 04 41…" at bounding box center [394, 77] width 194 height 15
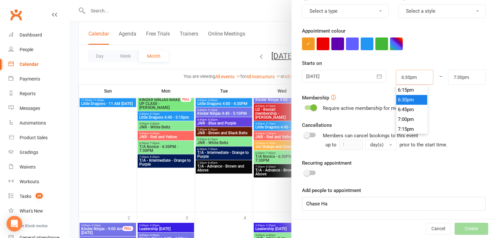
type input "4"
type input "5:00am"
type input "4:40"
type input "5:40am"
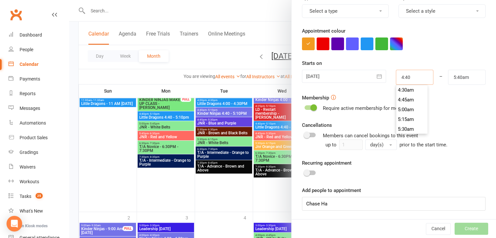
type input "4:40p"
type input "5:40pm"
type input "4:40pm"
drag, startPoint x: 461, startPoint y: 80, endPoint x: 275, endPoint y: 110, distance: 189.0
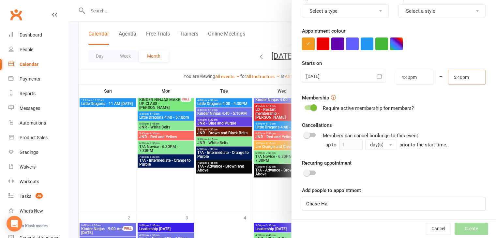
click at [275, 0] on div "Add appointment Appointment Type Add/manage types Select an appointment type Tr…" at bounding box center [282, 0] width 427 height 0
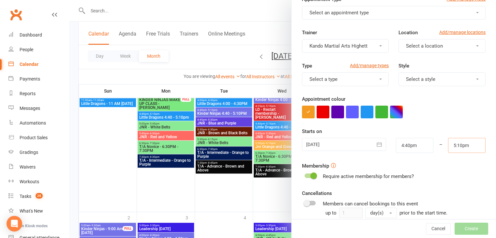
scroll to position [0, 0]
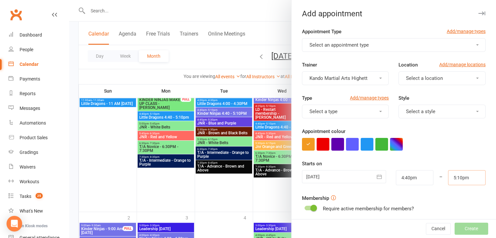
type input "5:10pm"
click at [423, 118] on div "Type Add/manage types Select a type Style Select a style" at bounding box center [394, 110] width 194 height 33
click at [421, 112] on span "Select a style" at bounding box center [420, 112] width 29 height 6
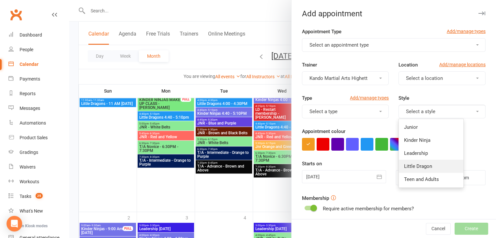
click at [415, 163] on span "Little Dragon" at bounding box center [418, 166] width 28 height 6
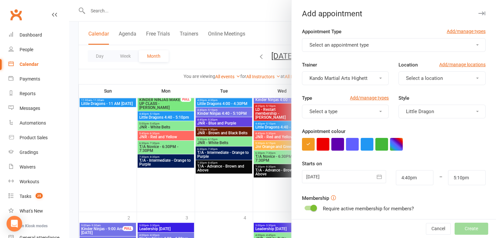
click at [416, 83] on button "Select a location" at bounding box center [442, 78] width 87 height 14
click at [416, 113] on link "Little Mats" at bounding box center [431, 107] width 65 height 13
click at [359, 110] on button "Select a type" at bounding box center [345, 112] width 87 height 14
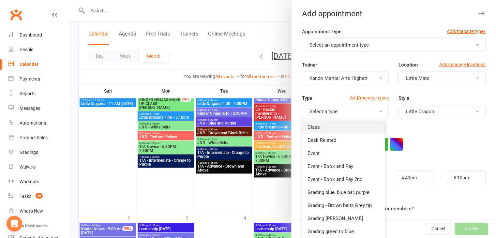
click at [339, 127] on link "Class" at bounding box center [344, 127] width 83 height 13
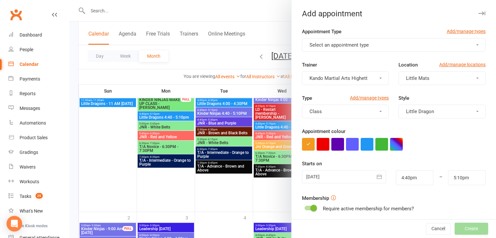
click at [355, 41] on button "Select an appointment type" at bounding box center [394, 45] width 184 height 14
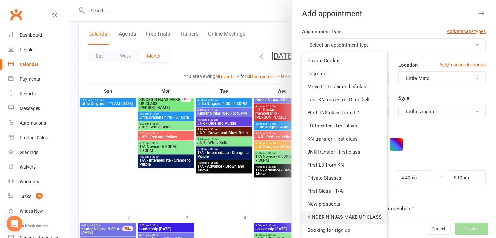
scroll to position [65, 0]
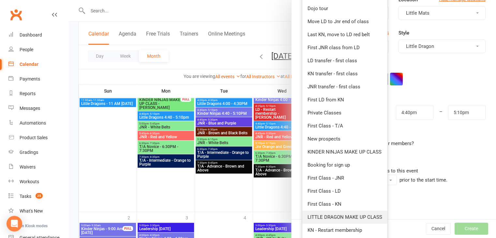
click at [347, 220] on span "LITTLE DRAGON MAKE UP CLASS" at bounding box center [345, 217] width 75 height 6
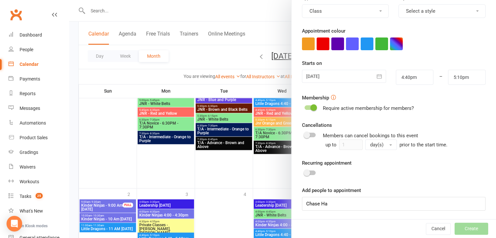
scroll to position [881, 0]
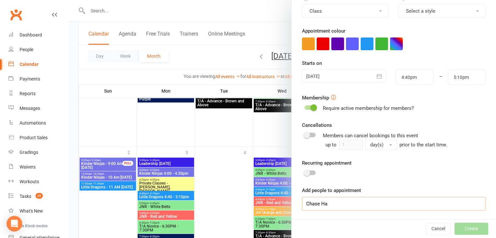
click at [336, 203] on input "Chase Ha" at bounding box center [394, 204] width 184 height 14
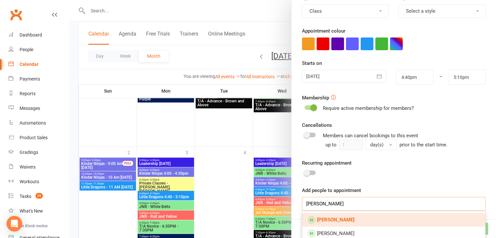
type input "Chase Harris"
click at [334, 223] on link "Chase Harris" at bounding box center [394, 220] width 183 height 14
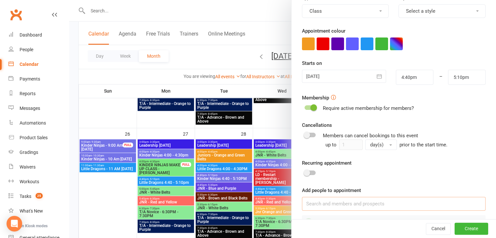
scroll to position [0, 0]
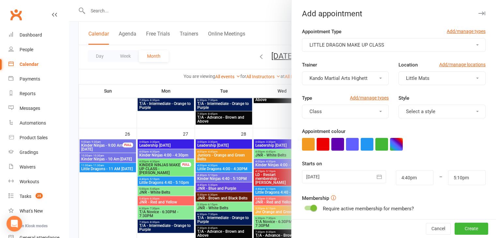
click at [441, 105] on button "Select a style" at bounding box center [442, 112] width 87 height 14
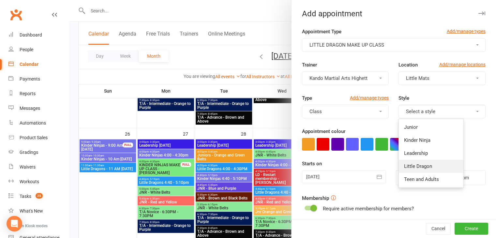
click at [425, 165] on span "Little Dragon" at bounding box center [418, 166] width 28 height 6
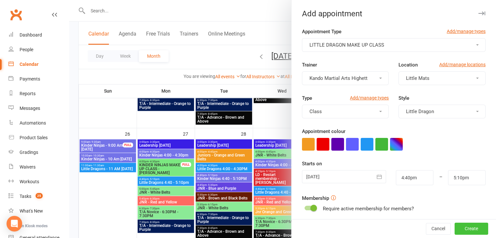
click at [471, 233] on button "Create" at bounding box center [472, 229] width 34 height 12
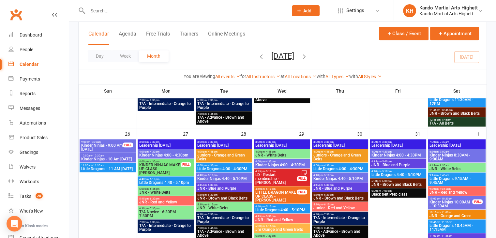
scroll to position [783, 0]
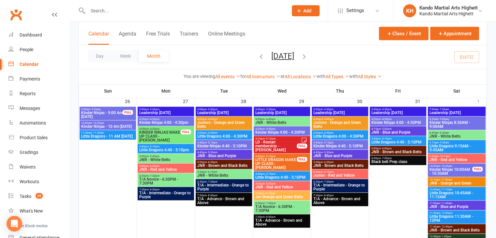
click at [294, 160] on span "LITTLE DRAGON MAKE UP CLASS - [PERSON_NAME]" at bounding box center [276, 164] width 42 height 12
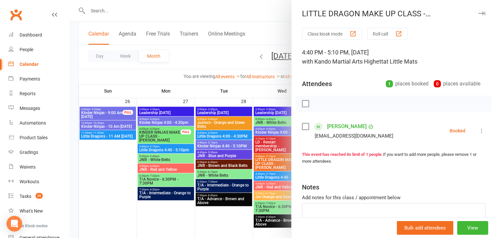
click at [250, 160] on div at bounding box center [282, 119] width 427 height 238
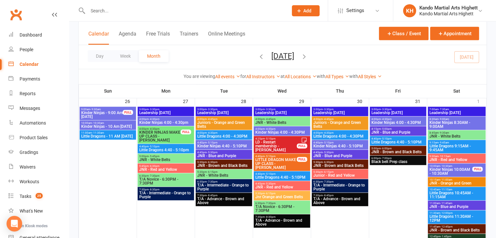
scroll to position [555, 0]
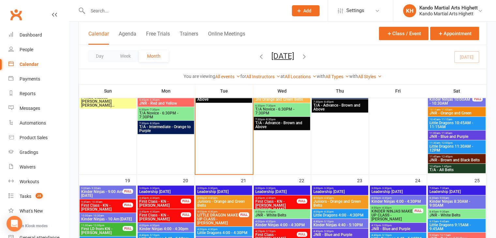
drag, startPoint x: 300, startPoint y: 0, endPoint x: 304, endPoint y: 10, distance: 11.0
click at [301, 0] on div "Prospect Member Non-attending contact Class / event Appointment Grading event T…" at bounding box center [306, 10] width 44 height 21
click at [305, 17] on div "Prospect Member Non-attending contact Class / event Appointment Grading event T…" at bounding box center [306, 10] width 44 height 21
click at [304, 12] on span "Add" at bounding box center [308, 10] width 8 height 5
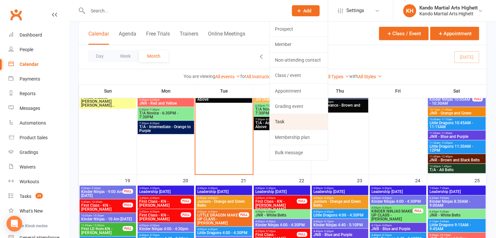
click at [307, 119] on link "Task" at bounding box center [299, 121] width 58 height 15
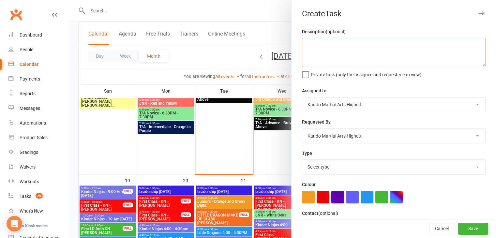
click at [325, 58] on textarea at bounding box center [394, 52] width 184 height 29
type textarea "Wacoku big bag (Order Please) [Leo 14/10]"
click at [355, 107] on select "Kando Martial Arts Highett Leah Georgiou Tara Walker Angelica Durbidge Justin Q…" at bounding box center [394, 105] width 183 height 14
click at [355, 168] on select "Select type Admin Cancellation Class transfer Courtesy call Create welcome card…" at bounding box center [394, 167] width 183 height 14
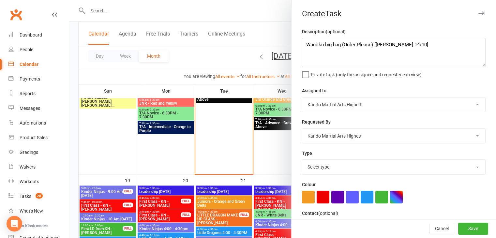
select select "14299"
click at [303, 160] on select "Select type Admin Cancellation Class transfer Courtesy call Create welcome card…" at bounding box center [394, 167] width 183 height 14
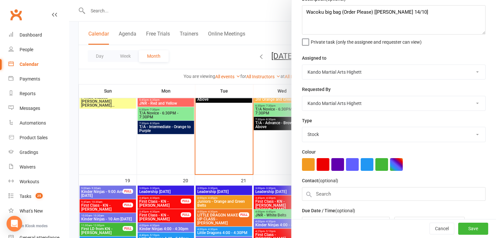
scroll to position [72, 0]
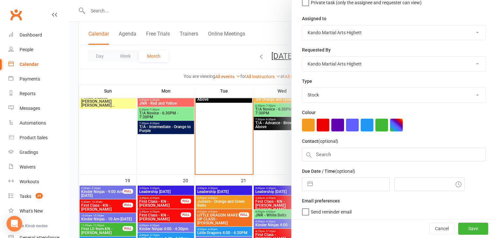
click at [335, 144] on div "Contact (optional)" at bounding box center [394, 149] width 184 height 24
click at [339, 152] on input "text" at bounding box center [394, 155] width 184 height 14
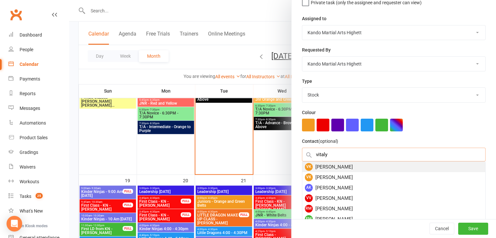
type input "vitaly"
click at [340, 164] on div "VK Vitaly Kozlakivsky" at bounding box center [394, 167] width 183 height 10
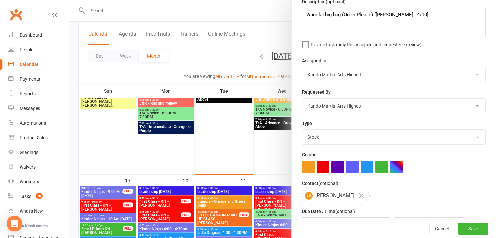
scroll to position [0, 0]
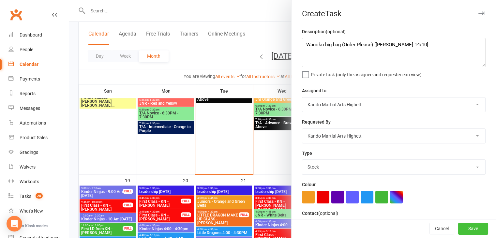
click at [472, 225] on button "Save" at bounding box center [474, 229] width 30 height 12
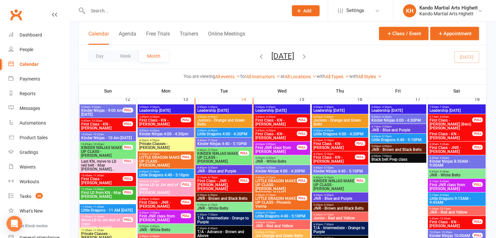
scroll to position [457, 0]
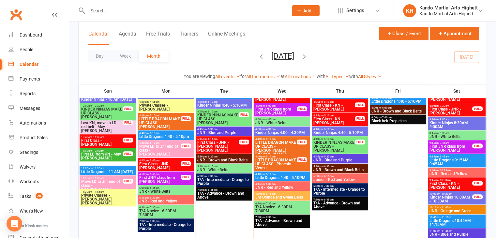
click at [229, 111] on span "4:40pm - 5:10pm" at bounding box center [218, 111] width 42 height 3
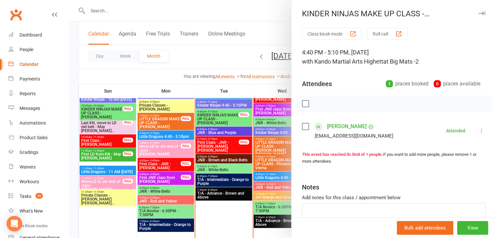
click at [180, 139] on div at bounding box center [282, 119] width 427 height 238
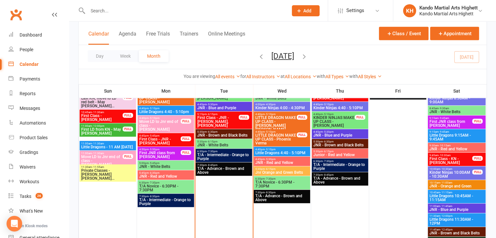
scroll to position [423, 0]
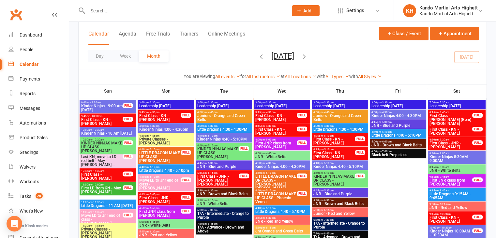
click at [215, 215] on span "T/A - Intermediate - Orange to Purple" at bounding box center [224, 216] width 54 height 8
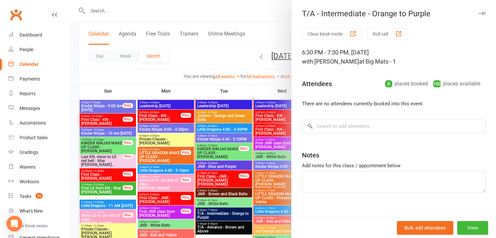
click at [372, 32] on button "Roll call" at bounding box center [387, 34] width 40 height 12
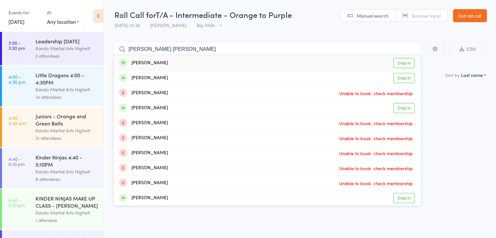
type input "[PERSON_NAME] [PERSON_NAME]"
click at [259, 61] on div "[PERSON_NAME] Drop in" at bounding box center [267, 62] width 307 height 15
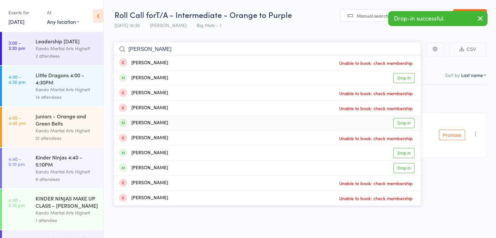
type input "[PERSON_NAME]"
click at [186, 123] on div "[PERSON_NAME] Drop in" at bounding box center [267, 123] width 307 height 15
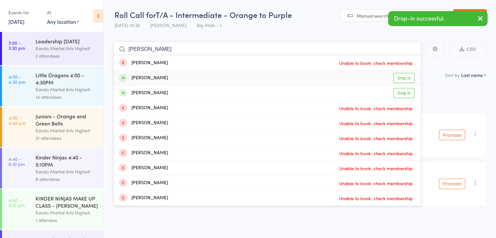
type input "[PERSON_NAME]"
click at [164, 79] on div "[PERSON_NAME] Drop in" at bounding box center [267, 78] width 307 height 15
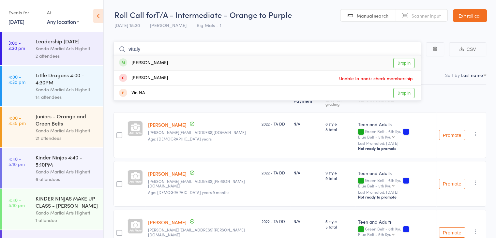
type input "vitaly"
click at [153, 59] on div "[PERSON_NAME]" at bounding box center [143, 63] width 49 height 8
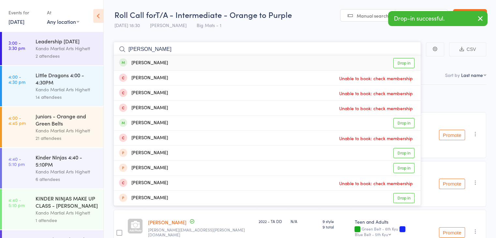
type input "[PERSON_NAME]"
click at [188, 61] on div "[PERSON_NAME] Drop in" at bounding box center [267, 62] width 307 height 15
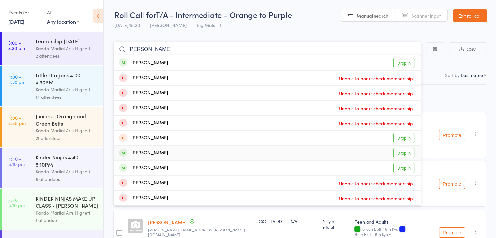
type input "[PERSON_NAME]"
click at [147, 158] on div "Oliver Romanis Drop in" at bounding box center [267, 153] width 307 height 15
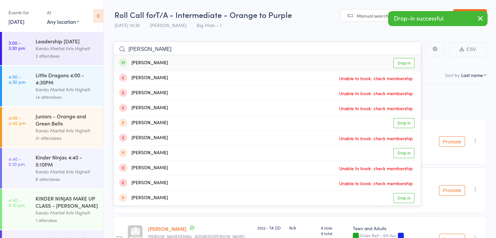
type input "nicola sco"
click at [137, 58] on div "Nicola Scott Drop in" at bounding box center [267, 62] width 307 height 15
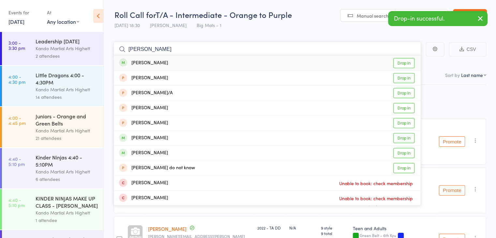
type input "david wi"
click at [140, 61] on div "David Wilkey" at bounding box center [143, 63] width 49 height 8
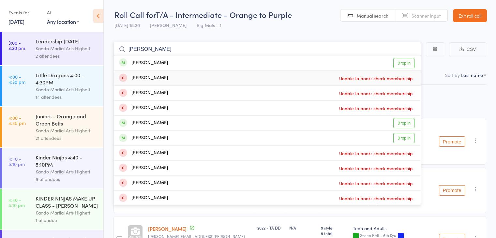
type input "alexander lurovets"
click at [183, 61] on div "Alexander Iurovetski Drop in" at bounding box center [267, 62] width 307 height 15
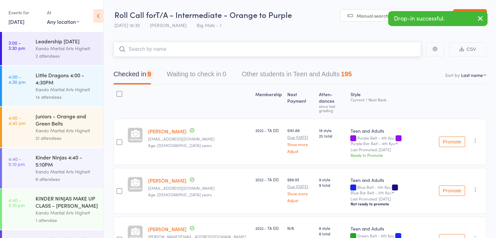
type input "e"
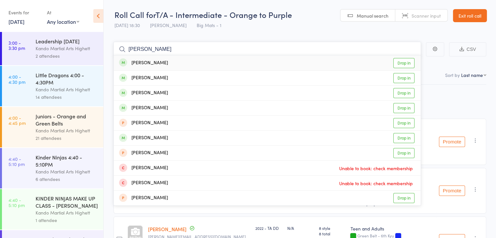
type input "rob curra"
click at [209, 57] on div "Rob Curran Drop in" at bounding box center [267, 62] width 307 height 15
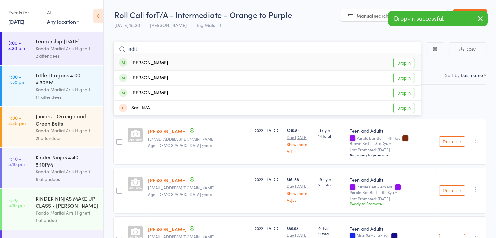
type input "adit"
click at [209, 58] on div "Aditya Pillai Drop in" at bounding box center [267, 62] width 307 height 15
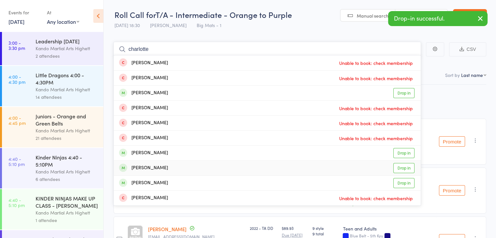
type input "charlotte"
click at [162, 168] on div "Charlotte Naunton" at bounding box center [143, 168] width 49 height 8
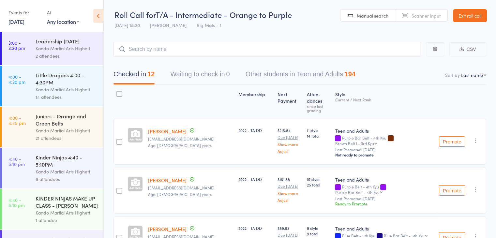
click at [473, 22] on link "Exit roll call" at bounding box center [470, 15] width 34 height 13
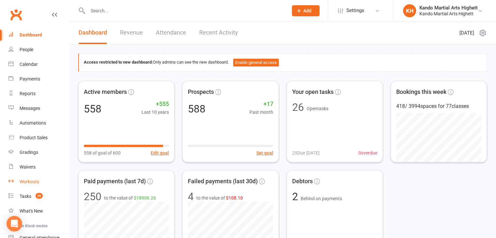
click at [49, 188] on link "Workouts" at bounding box center [38, 182] width 60 height 15
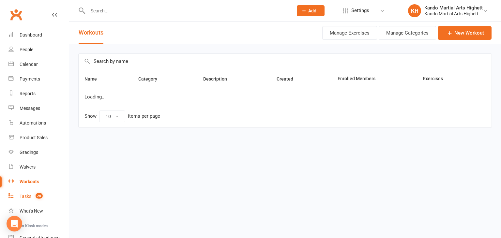
click at [46, 194] on link "Tasks 26" at bounding box center [38, 196] width 60 height 15
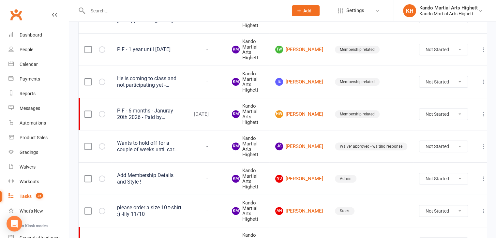
scroll to position [317, 0]
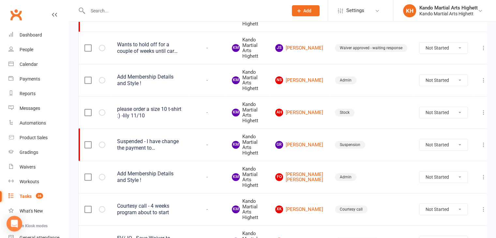
click at [151, 210] on div "Courtesy call - 4 weeks program about to start" at bounding box center [149, 209] width 65 height 13
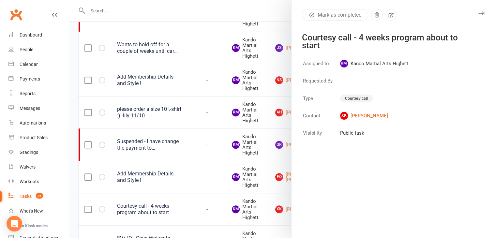
click at [254, 157] on div at bounding box center [282, 119] width 427 height 238
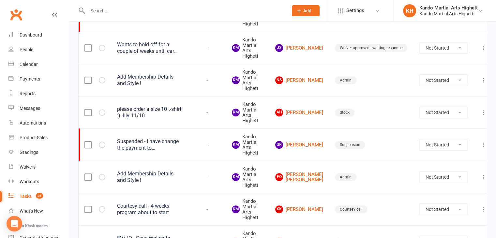
click at [226, 176] on td "-" at bounding box center [207, 177] width 38 height 32
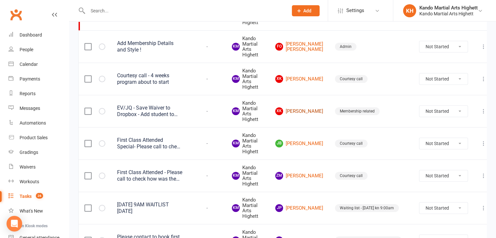
scroll to position [449, 0]
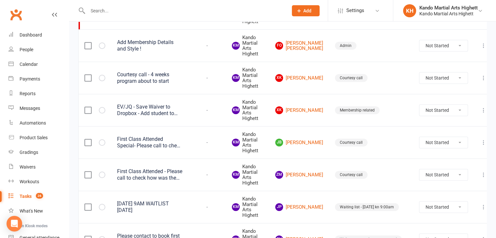
click at [179, 141] on div "First Class Attended Special- Please call to check how was the first class, con…" at bounding box center [149, 142] width 65 height 13
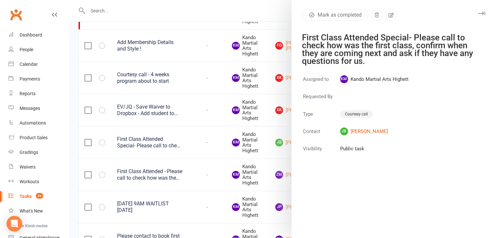
click at [153, 157] on div at bounding box center [282, 119] width 427 height 238
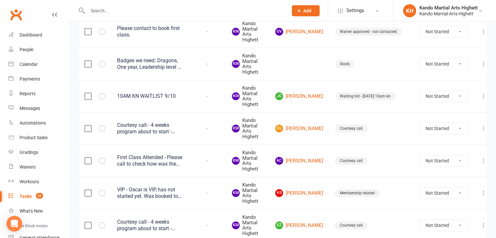
scroll to position [658, 0]
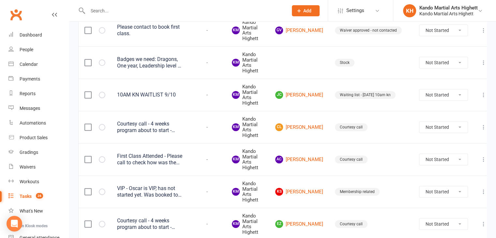
click at [164, 127] on div "Courtesy call - 4 weeks program about to start - Payments roll through on 24 Oct" at bounding box center [149, 127] width 65 height 13
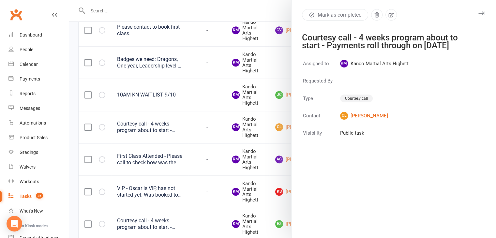
click at [225, 120] on div at bounding box center [282, 119] width 427 height 238
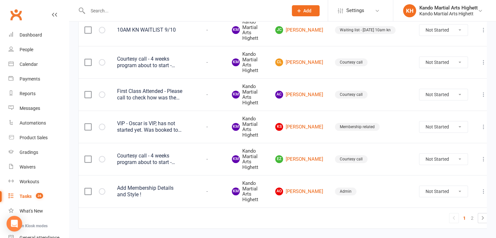
scroll to position [723, 0]
click at [174, 93] on div "First Class Attended - Please call to check how was the first class, confirm wh…" at bounding box center [149, 94] width 65 height 13
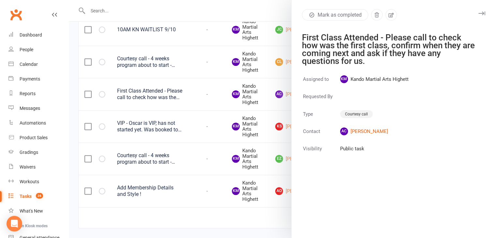
click at [212, 133] on div at bounding box center [282, 119] width 427 height 238
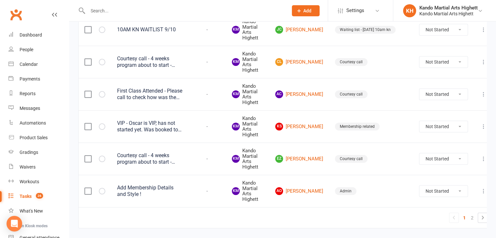
click at [164, 124] on div "VIP - Oscar is VIP, has not started yet. Was booked to October 8th but had to d…" at bounding box center [149, 126] width 65 height 13
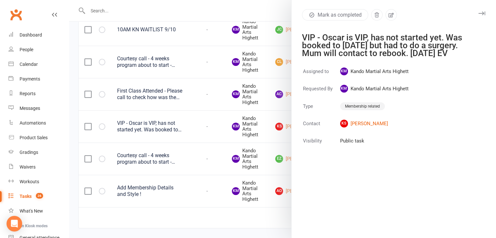
click at [215, 138] on div at bounding box center [282, 119] width 427 height 238
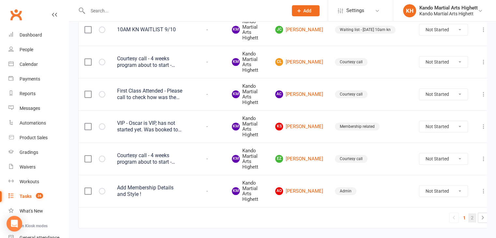
click at [469, 215] on link "2" at bounding box center [473, 217] width 8 height 9
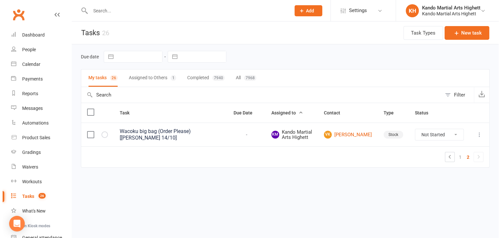
scroll to position [0, 0]
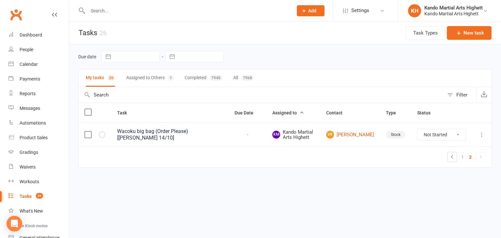
click at [494, 195] on html "Prospect Member Non-attending contact Class / event Appointment Grading event T…" at bounding box center [250, 97] width 501 height 195
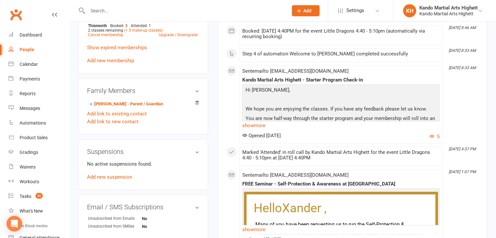
click at [319, 185] on div "FREE Seminar - Self-Protection & Awareness at Kando Highett Hello [PERSON_NAME]…" at bounding box center [340, 207] width 197 height 53
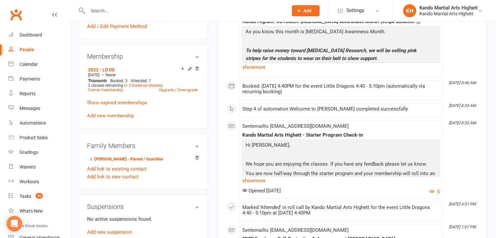
scroll to position [319, 0]
click at [207, 158] on div "Family Members [PERSON_NAME] - Parent / Guardian Add link to existing contact A…" at bounding box center [143, 161] width 130 height 56
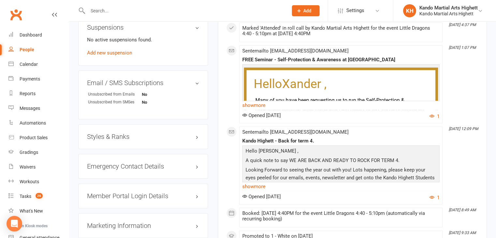
scroll to position [499, 0]
click at [149, 130] on div "Styles & Ranks" at bounding box center [143, 136] width 130 height 25
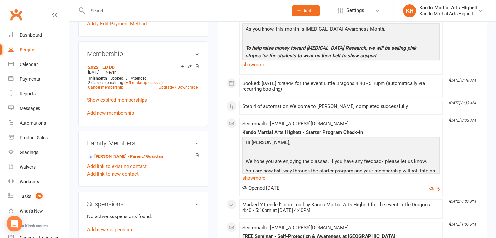
scroll to position [321, 0]
click at [133, 154] on li "[PERSON_NAME] - Parent / Guardian" at bounding box center [143, 156] width 112 height 9
click at [135, 160] on link "[PERSON_NAME] - Parent / Guardian" at bounding box center [125, 157] width 75 height 7
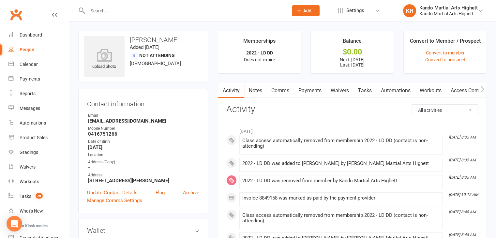
click at [340, 90] on link "Waivers" at bounding box center [339, 90] width 27 height 15
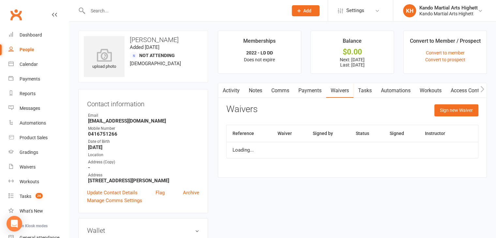
click at [313, 89] on link "Payments" at bounding box center [310, 90] width 32 height 15
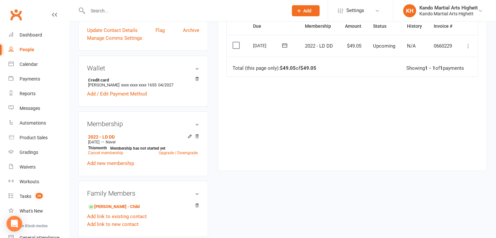
scroll to position [163, 0]
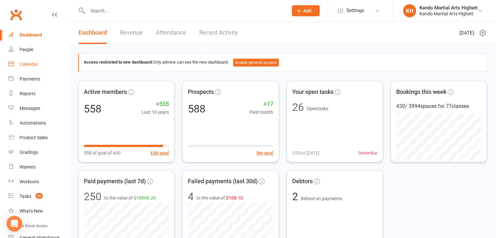
click at [50, 66] on link "Calendar" at bounding box center [38, 64] width 60 height 15
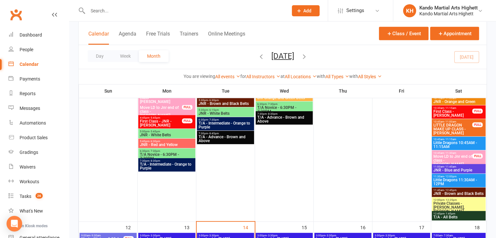
scroll to position [392, 0]
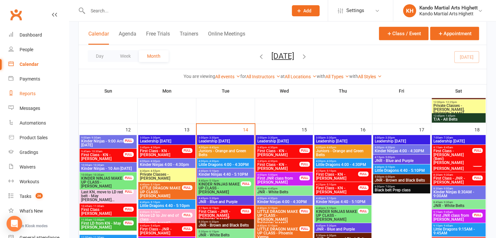
click at [42, 94] on link "Reports" at bounding box center [38, 93] width 60 height 15
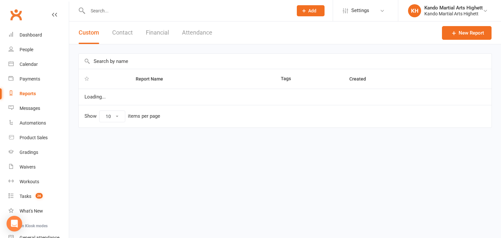
select select "100"
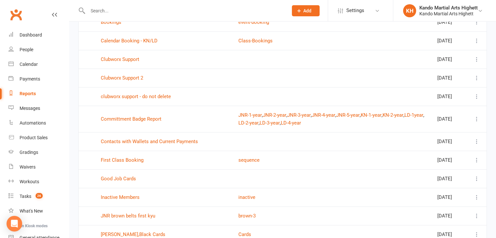
scroll to position [718, 0]
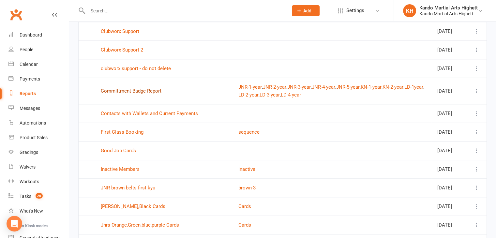
click at [135, 94] on link "Committment Badge Report" at bounding box center [131, 91] width 61 height 6
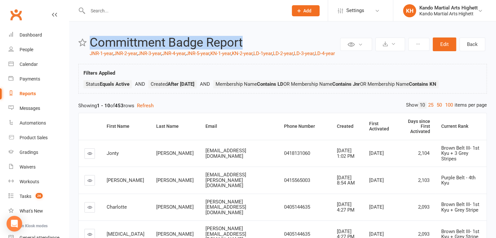
drag, startPoint x: 93, startPoint y: 37, endPoint x: 248, endPoint y: 29, distance: 155.2
click at [248, 29] on div "Private Report Only visible by me Public Report Visible to everyone Export to C…" at bounding box center [282, 231] width 427 height 419
copy h2 "Committment Badge Report"
click at [446, 45] on button "Edit" at bounding box center [444, 45] width 23 height 14
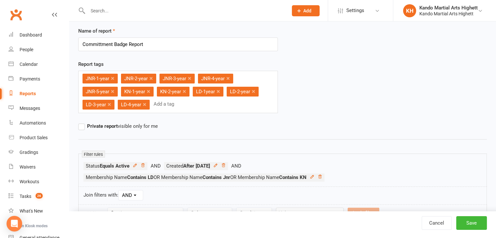
scroll to position [14, 0]
click at [218, 164] on icon at bounding box center [215, 165] width 5 height 5
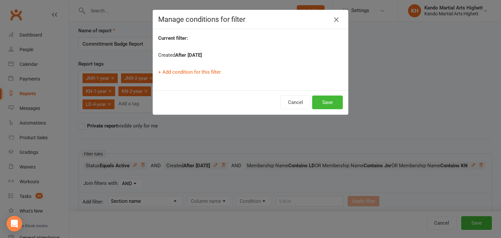
click at [333, 20] on icon "button" at bounding box center [337, 20] width 8 height 8
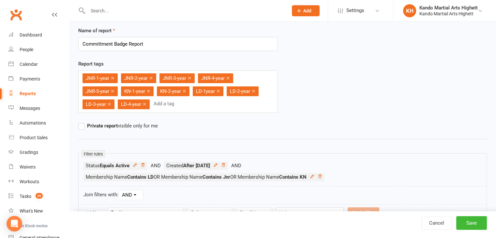
scroll to position [0, 0]
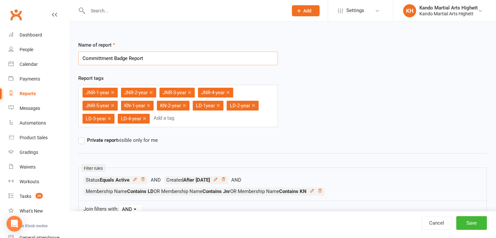
click at [162, 58] on input "Committment Badge Report" at bounding box center [178, 59] width 200 height 14
drag, startPoint x: 166, startPoint y: 178, endPoint x: 205, endPoint y: 176, distance: 38.9
click at [205, 176] on li "Created After [DATE]" at bounding box center [204, 180] width 81 height 8
click at [208, 179] on strong "After [DATE]" at bounding box center [196, 180] width 27 height 6
drag, startPoint x: 166, startPoint y: 180, endPoint x: 225, endPoint y: 181, distance: 58.4
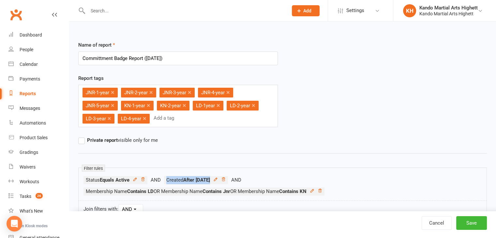
click at [225, 181] on li "Created After [DATE] Contact > Created After [DATE]" at bounding box center [204, 180] width 81 height 8
copy li "Created After [DATE] Contact > Created After [DATE]"
drag, startPoint x: 188, startPoint y: 56, endPoint x: 71, endPoint y: 60, distance: 116.9
click at [100, 61] on input "Committment Badge Report ([DATE])" at bounding box center [178, 59] width 200 height 14
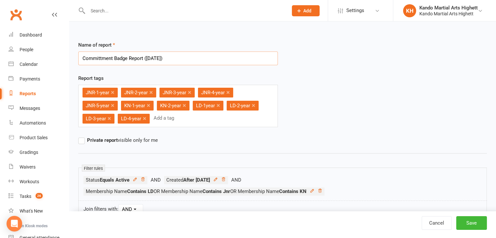
click at [100, 61] on input "Committment Badge Report ([DATE])" at bounding box center [178, 59] width 200 height 14
paste input "text"
type input "Commitment Badge Report ([DATE])"
click at [472, 221] on button "Save" at bounding box center [472, 223] width 31 height 14
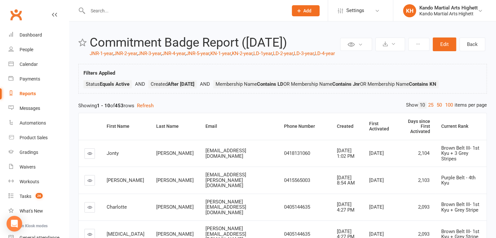
click at [402, 42] on button at bounding box center [391, 45] width 30 height 14
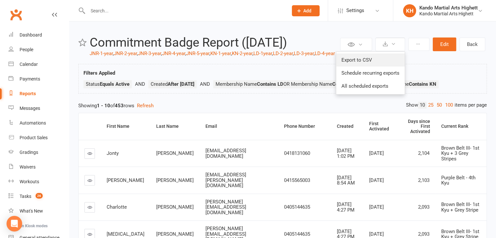
click at [367, 55] on link "Export to CSV" at bounding box center [370, 60] width 69 height 13
